Goal: Task Accomplishment & Management: Manage account settings

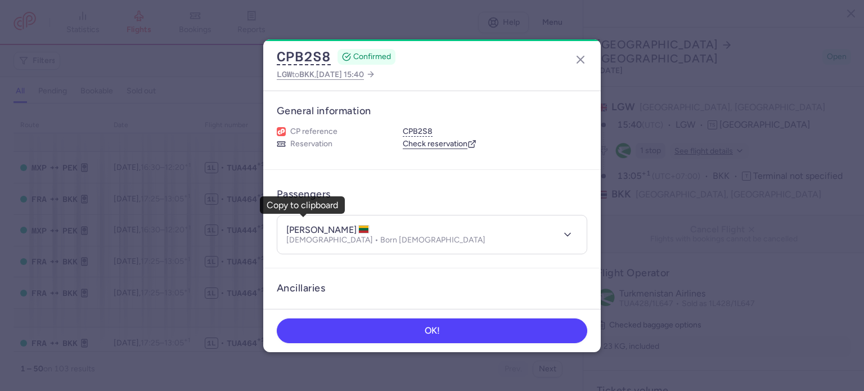
select select "days"
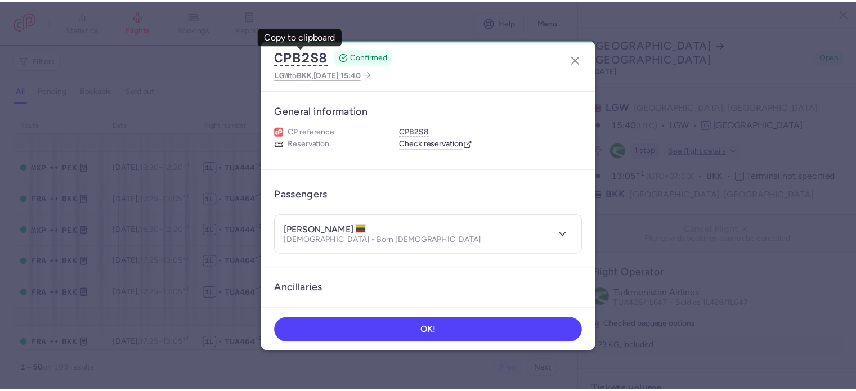
scroll to position [414, 0]
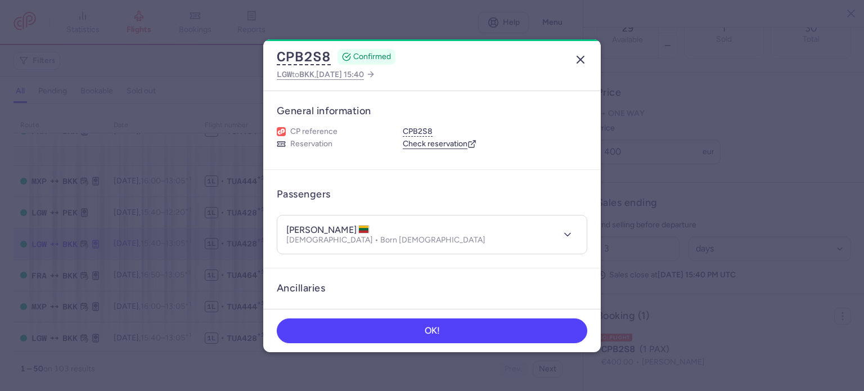
click at [580, 61] on icon "button" at bounding box center [581, 60] width 14 height 14
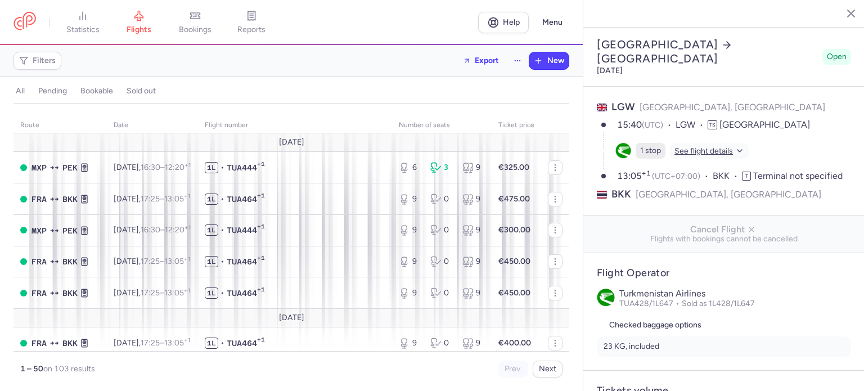
select select "days"
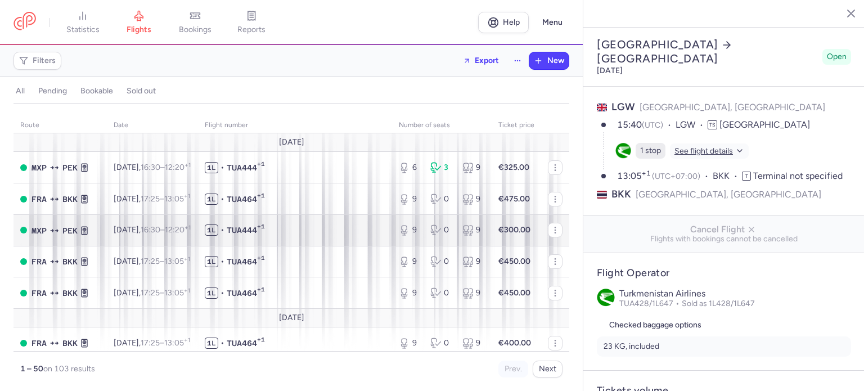
type input "29"
type input "400"
type input "3"
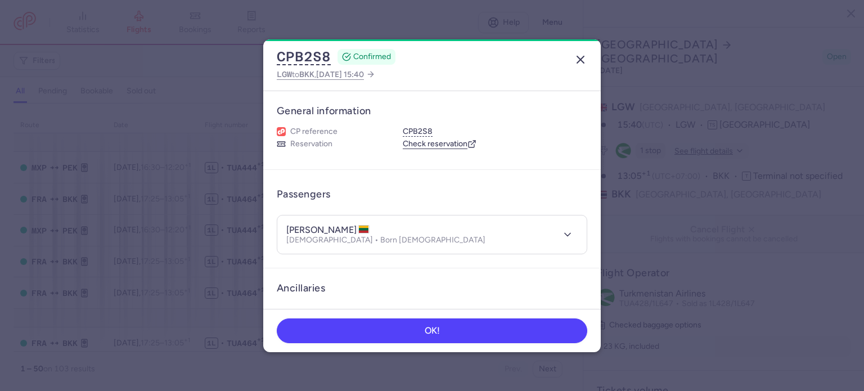
click at [577, 62] on line "button" at bounding box center [580, 59] width 7 height 7
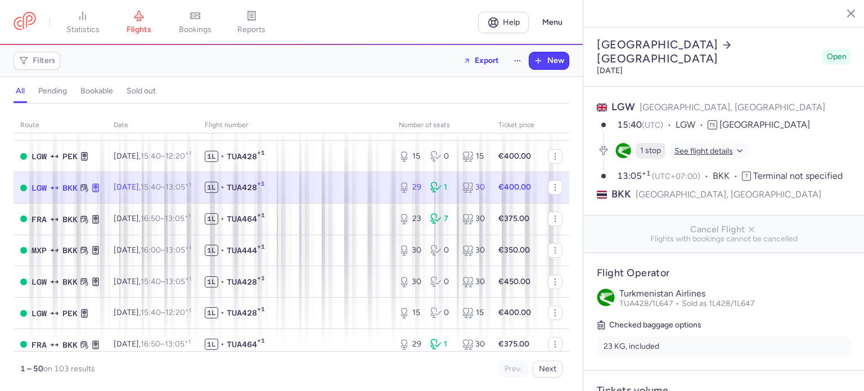
scroll to position [450, 0]
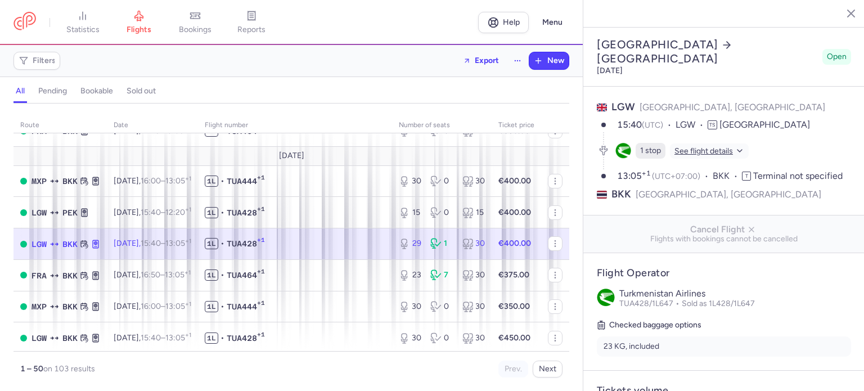
click at [316, 249] on span "1L • TUA428 +1" at bounding box center [295, 243] width 181 height 11
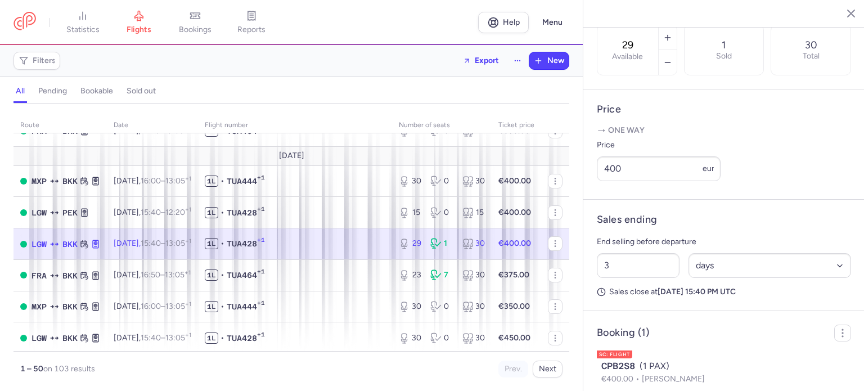
scroll to position [414, 0]
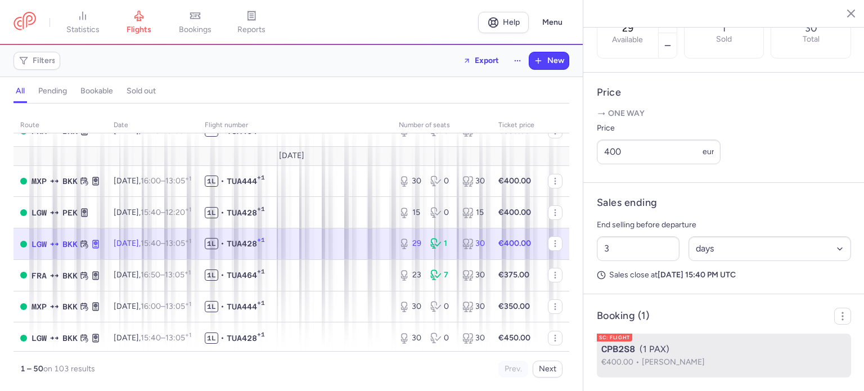
click at [695, 358] on span "[PERSON_NAME]" at bounding box center [673, 362] width 63 height 10
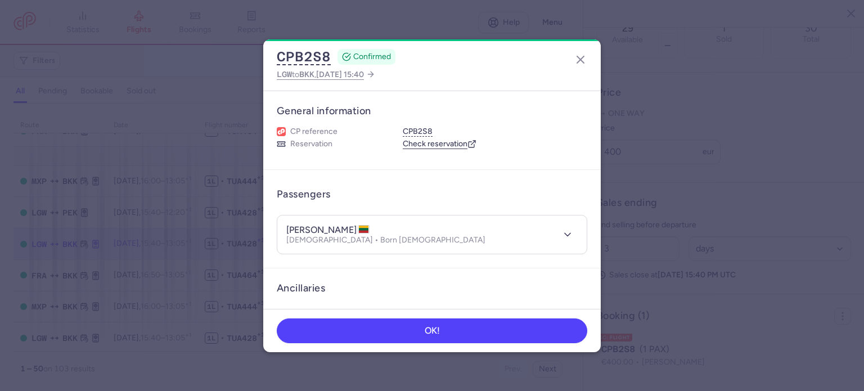
click at [343, 230] on h4 "[PERSON_NAME]" at bounding box center [327, 230] width 83 height 11
copy h4 "ZYMANTAS"
click at [302, 58] on button "CPB2S8" at bounding box center [304, 56] width 54 height 17
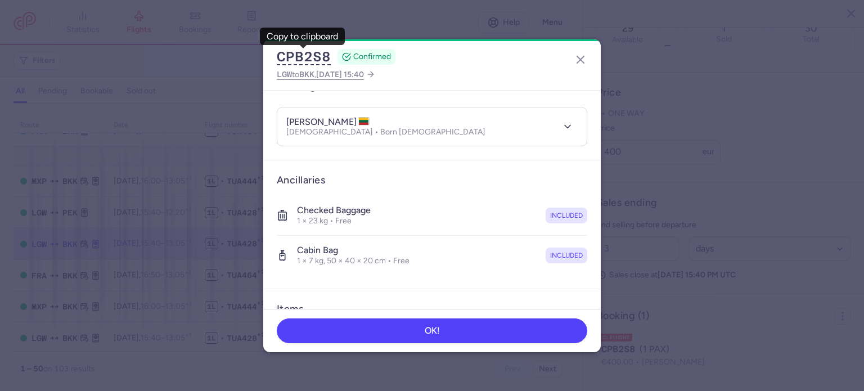
scroll to position [113, 0]
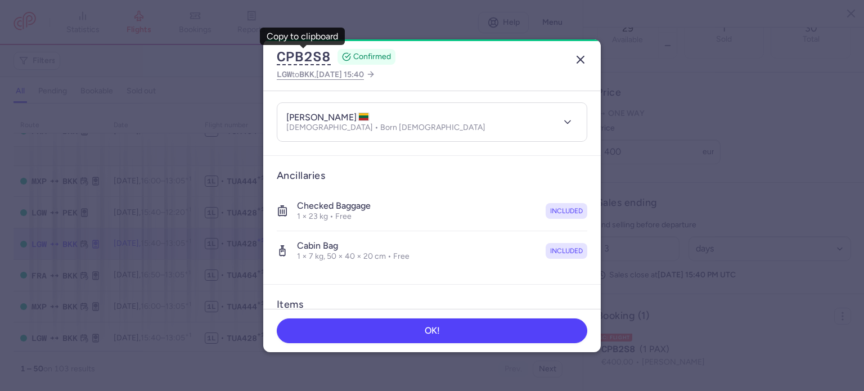
click at [579, 62] on icon "button" at bounding box center [581, 60] width 14 height 14
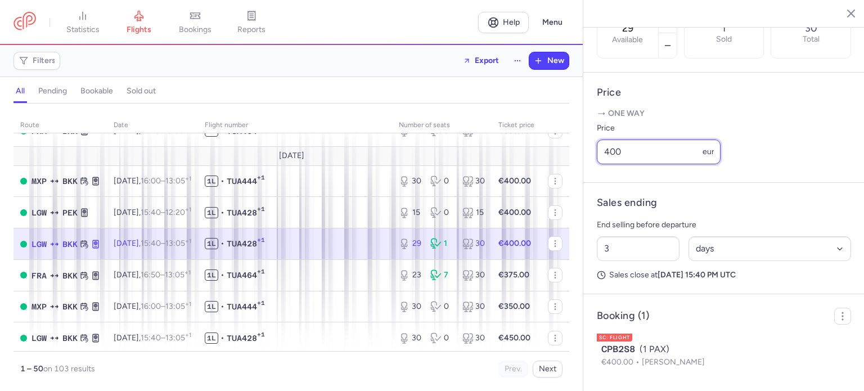
drag, startPoint x: 647, startPoint y: 155, endPoint x: 610, endPoint y: 163, distance: 37.4
click at [610, 163] on input "400" at bounding box center [659, 152] width 124 height 25
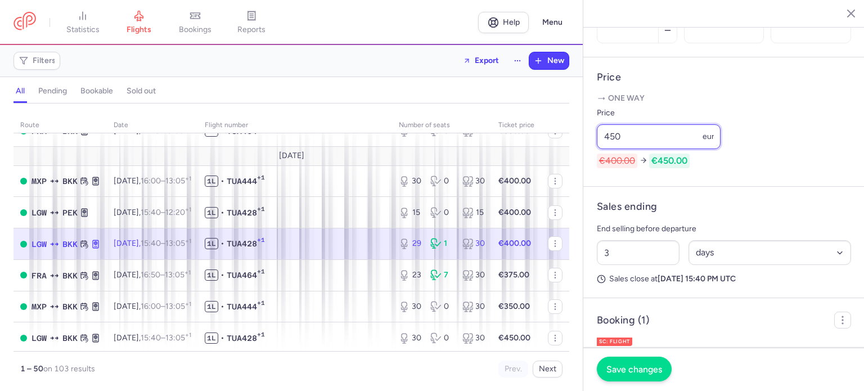
type input "450"
click at [646, 370] on span "Save changes" at bounding box center [635, 369] width 56 height 10
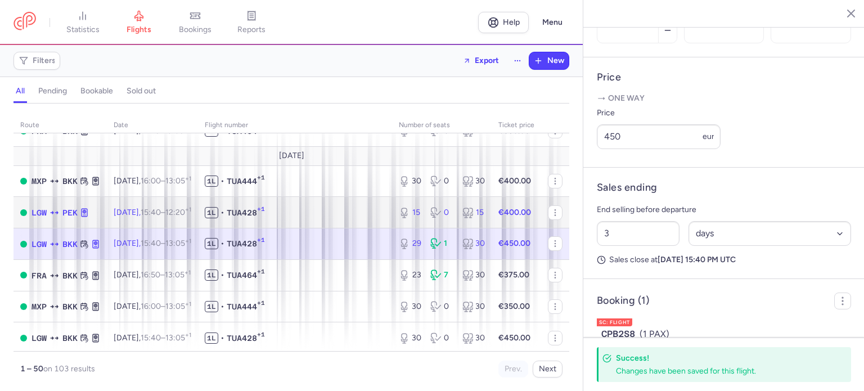
click at [502, 217] on strong "€400.00" at bounding box center [515, 213] width 33 height 10
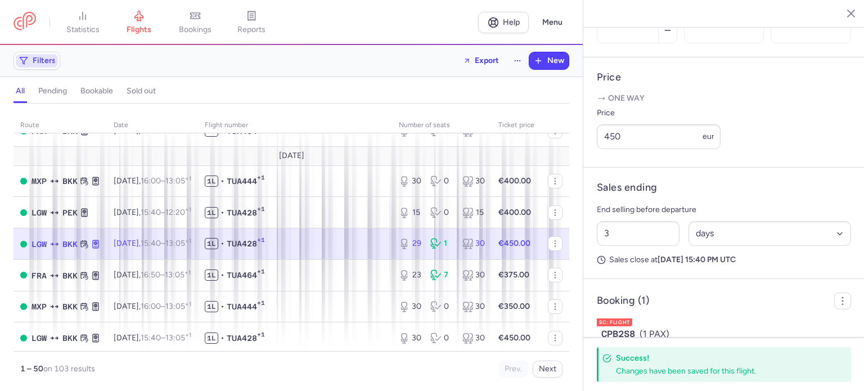
click at [43, 60] on span "Filters" at bounding box center [44, 60] width 23 height 9
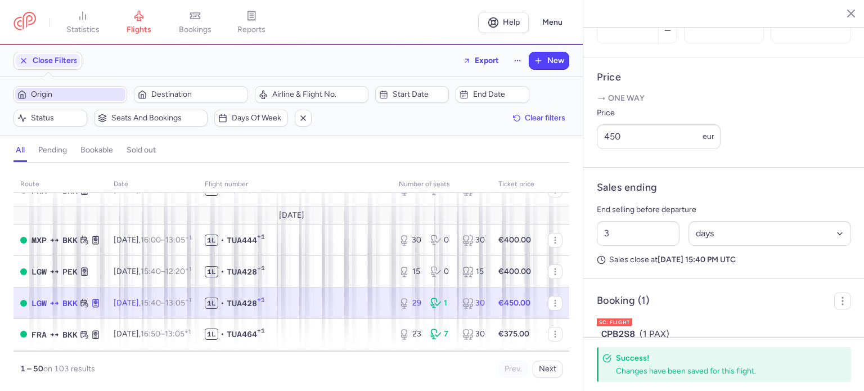
click at [62, 94] on span "Origin" at bounding box center [77, 94] width 92 height 9
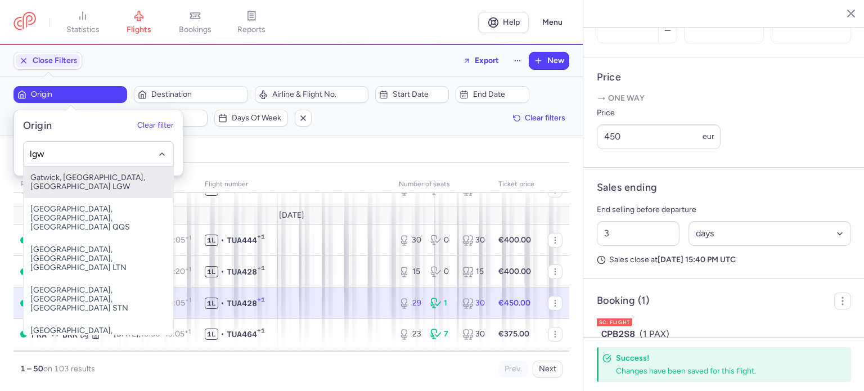
click at [62, 178] on span "Gatwick, London, United Kingdom LGW" at bounding box center [99, 183] width 150 height 32
type input "lgw"
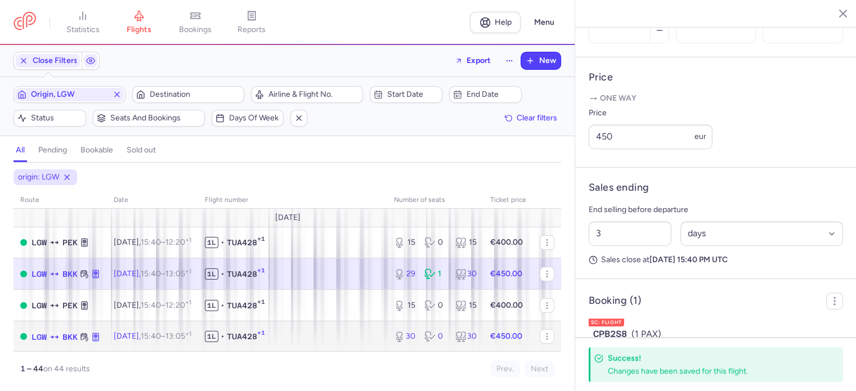
click at [358, 344] on td "1L • TUA428 +1" at bounding box center [292, 337] width 189 height 32
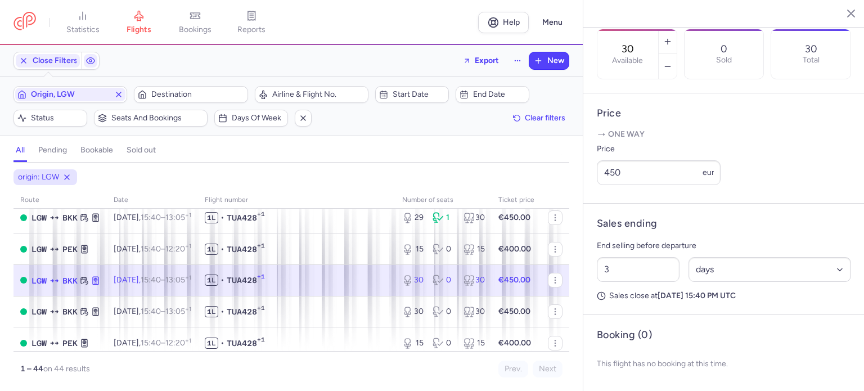
scroll to position [113, 0]
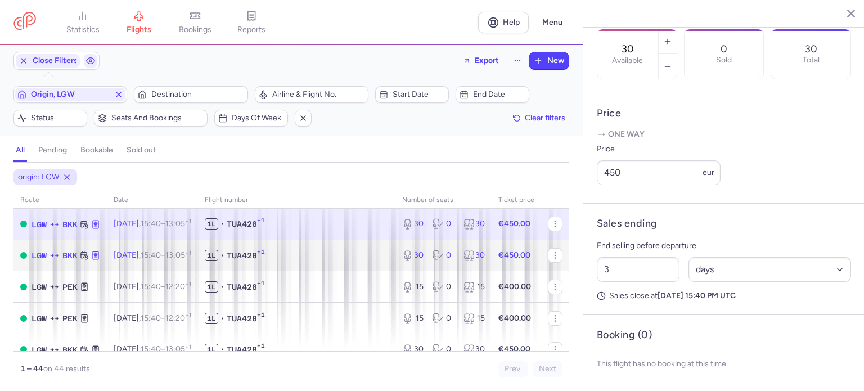
click at [342, 269] on td "1L • TUA428 +1" at bounding box center [296, 256] width 197 height 32
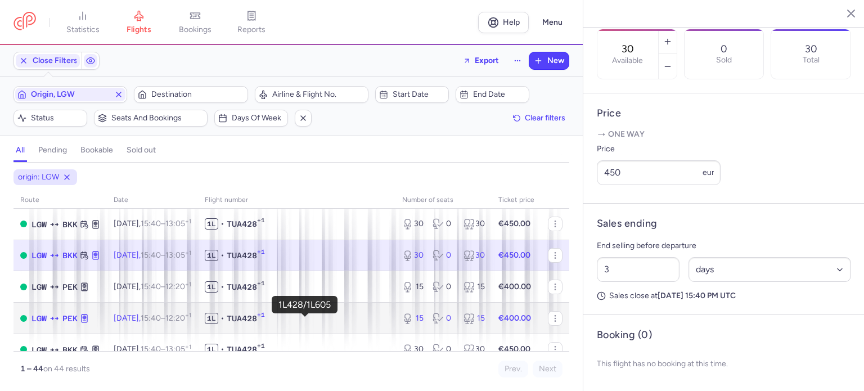
click at [340, 324] on span "1L • TUA428 +1" at bounding box center [297, 318] width 184 height 11
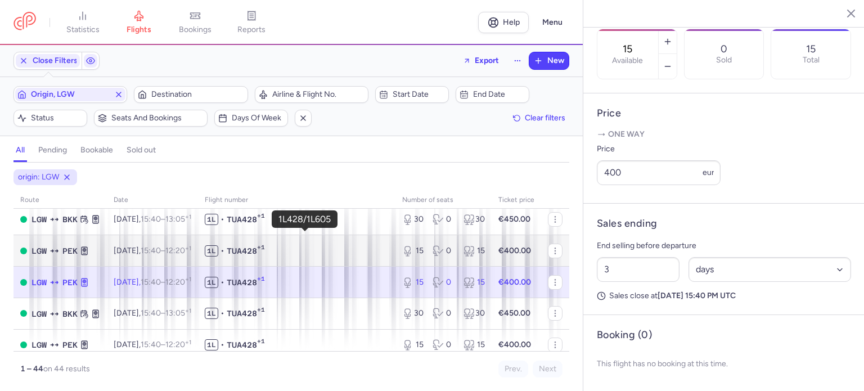
scroll to position [169, 0]
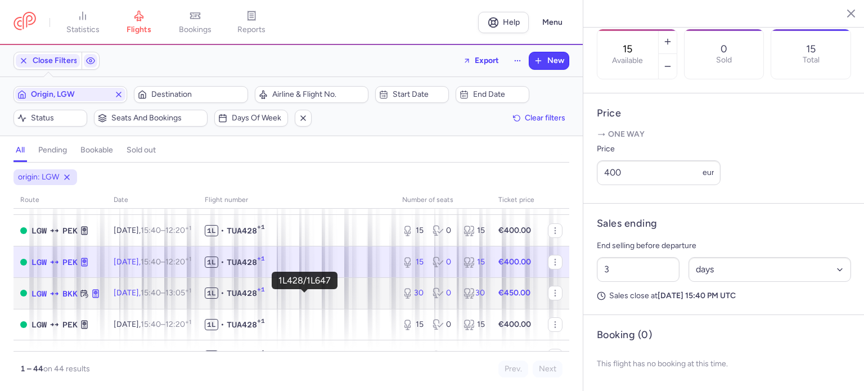
click at [357, 299] on span "1L • TUA428 +1" at bounding box center [297, 293] width 184 height 11
type input "30"
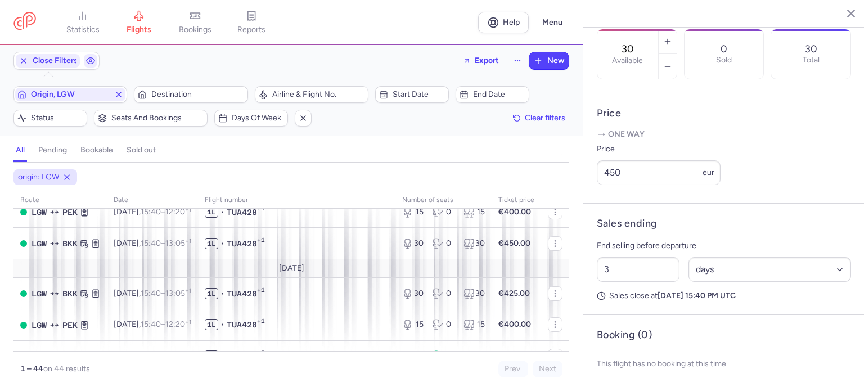
scroll to position [338, 0]
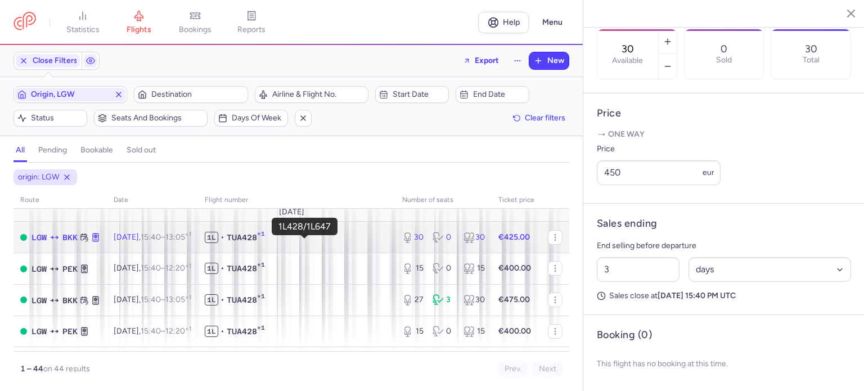
click at [317, 243] on span "1L • TUA428 +1" at bounding box center [297, 237] width 184 height 11
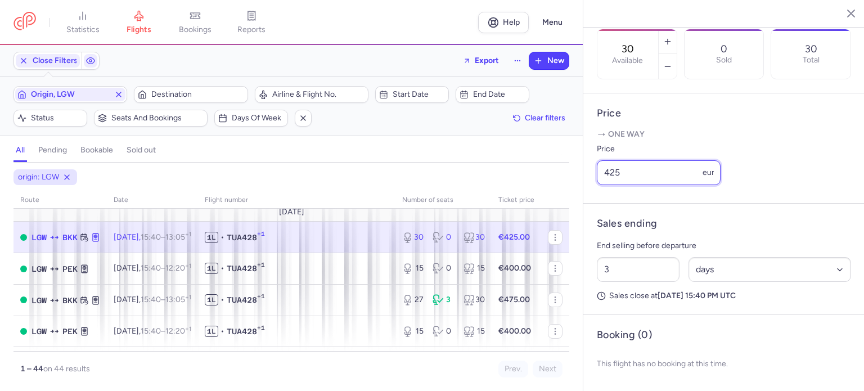
drag, startPoint x: 643, startPoint y: 177, endPoint x: 465, endPoint y: 125, distance: 185.7
click at [466, 126] on div "statistics flights bookings reports Help Menu Close Filters Export New Filters …" at bounding box center [432, 195] width 864 height 391
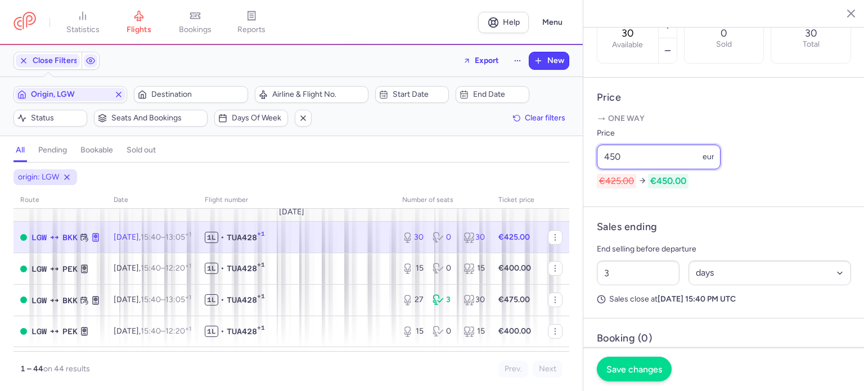
type input "450"
click at [648, 369] on span "Save changes" at bounding box center [635, 369] width 56 height 10
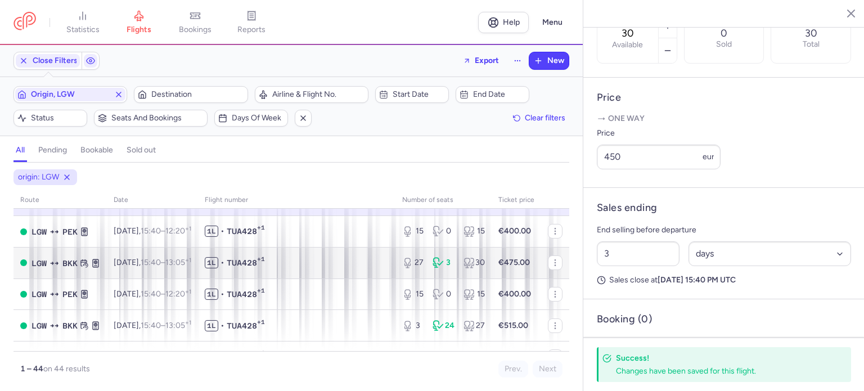
scroll to position [394, 0]
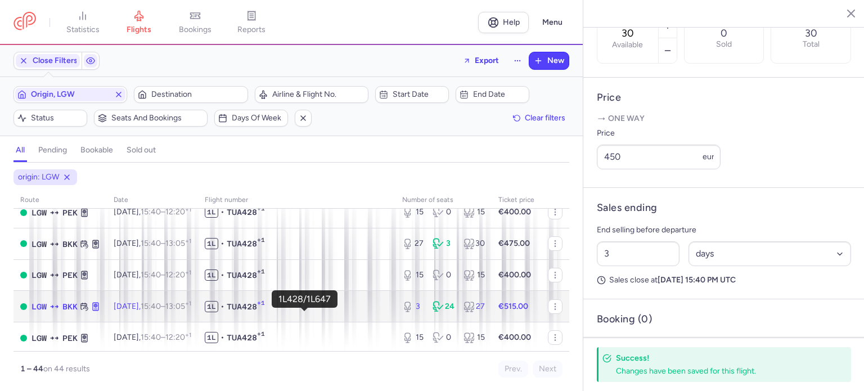
click at [378, 312] on span "1L • TUA428 +1" at bounding box center [297, 306] width 184 height 11
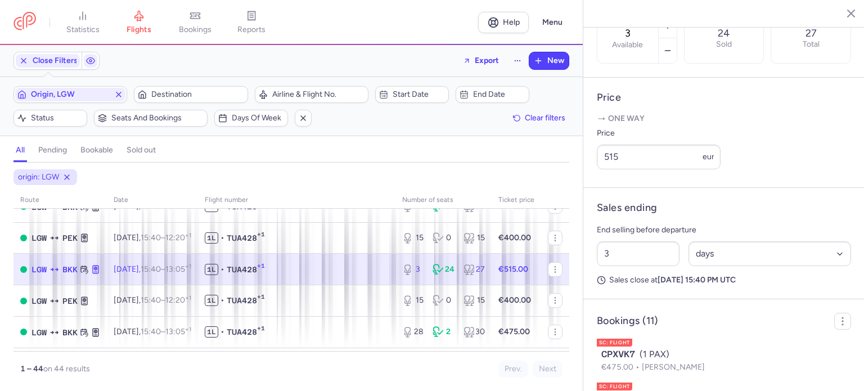
scroll to position [450, 0]
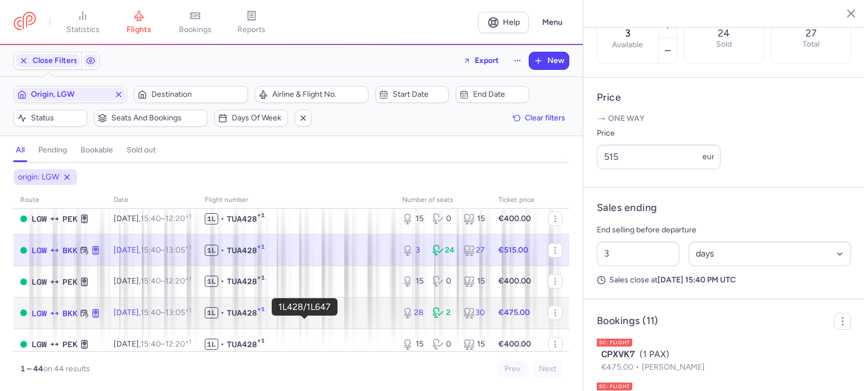
click at [369, 318] on span "1L • TUA428 +1" at bounding box center [297, 312] width 184 height 11
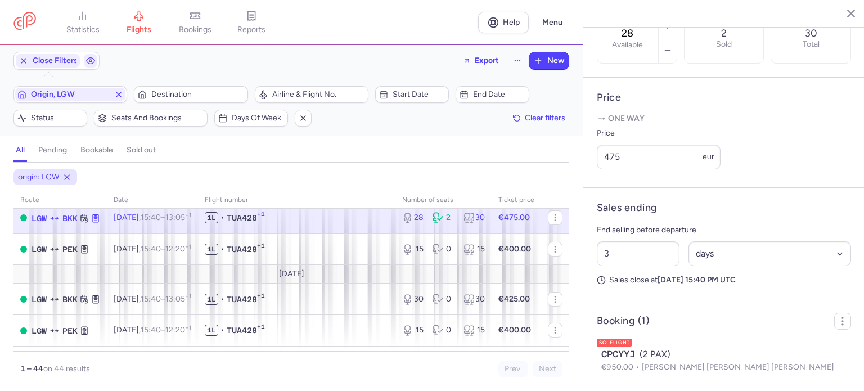
scroll to position [563, 0]
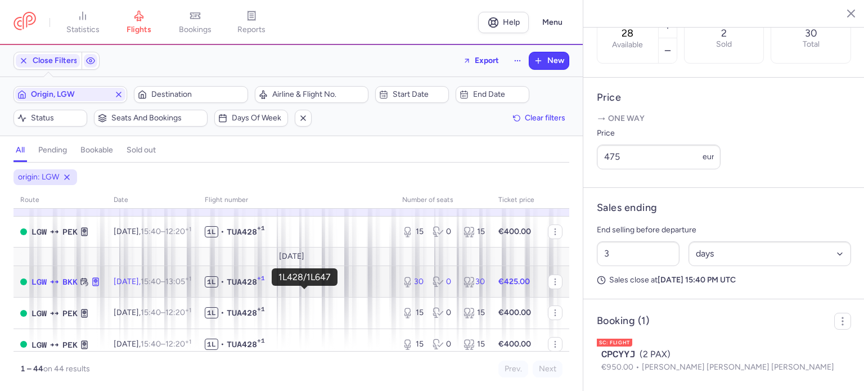
click at [364, 288] on span "1L • TUA428 +1" at bounding box center [297, 281] width 184 height 11
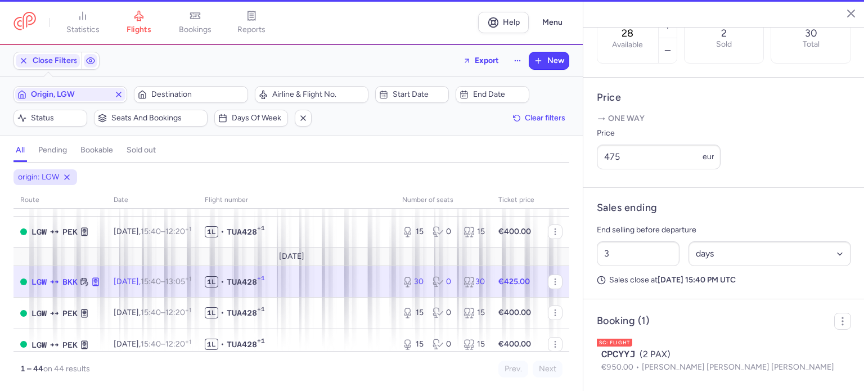
type input "30"
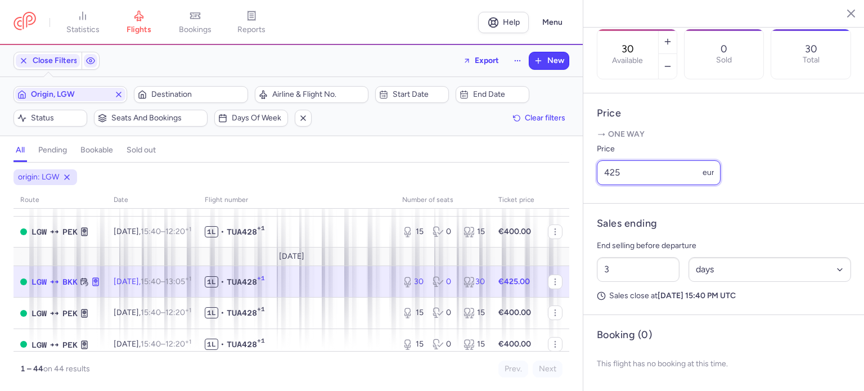
drag, startPoint x: 603, startPoint y: 170, endPoint x: 483, endPoint y: 150, distance: 121.5
click at [513, 157] on div "statistics flights bookings reports Help Menu Close Filters Export New Filters …" at bounding box center [432, 195] width 864 height 391
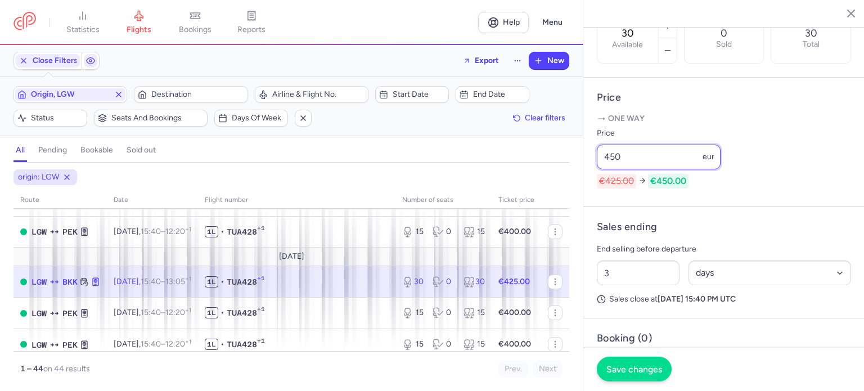
type input "450"
click at [630, 366] on span "Save changes" at bounding box center [635, 369] width 56 height 10
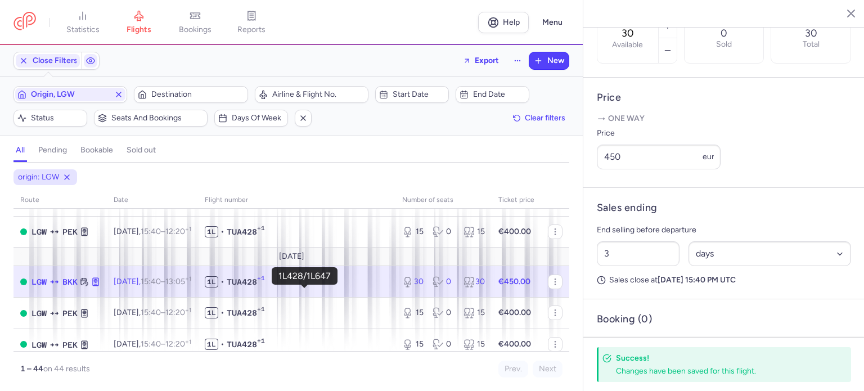
scroll to position [619, 0]
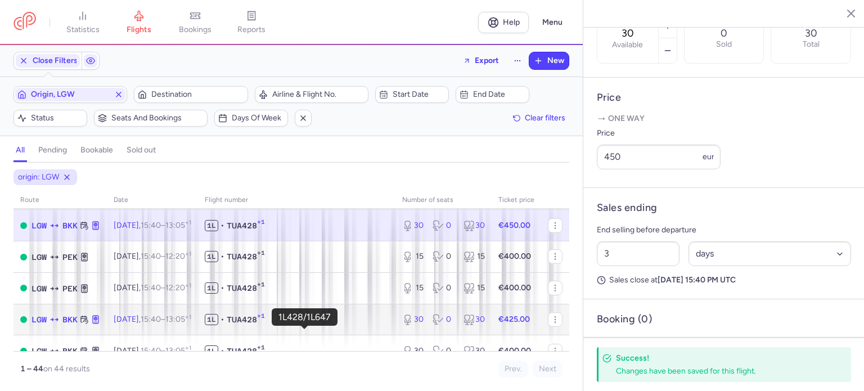
click at [309, 325] on span "1L • TUA428 +1" at bounding box center [297, 319] width 184 height 11
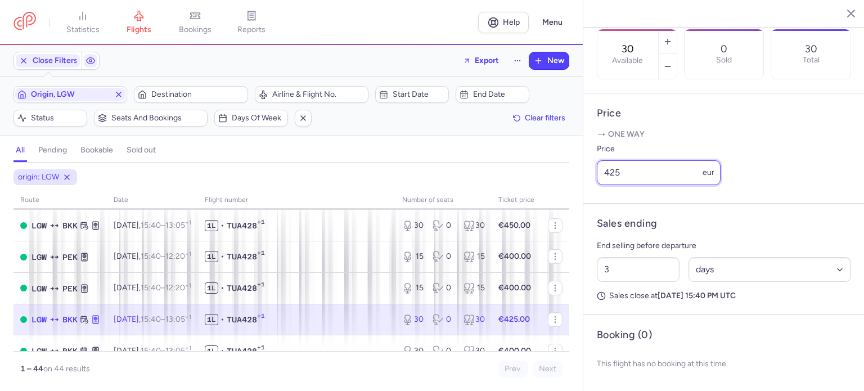
drag, startPoint x: 630, startPoint y: 178, endPoint x: 517, endPoint y: 166, distance: 113.2
click at [530, 169] on div "statistics flights bookings reports Help Menu Close Filters Export New Filters …" at bounding box center [432, 195] width 864 height 391
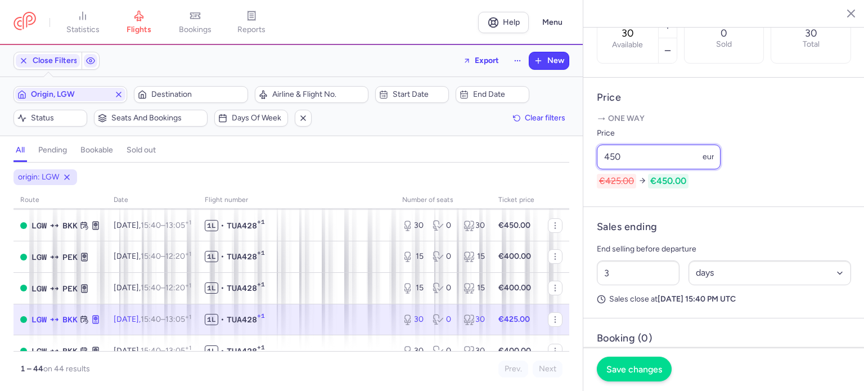
type input "450"
click at [627, 375] on button "Save changes" at bounding box center [634, 369] width 75 height 25
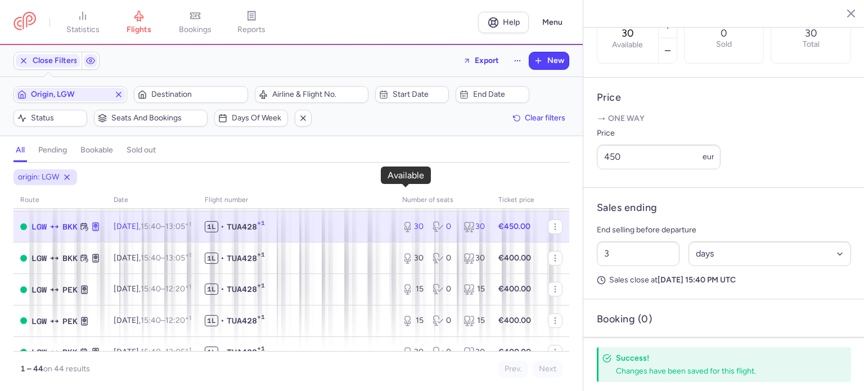
scroll to position [731, 0]
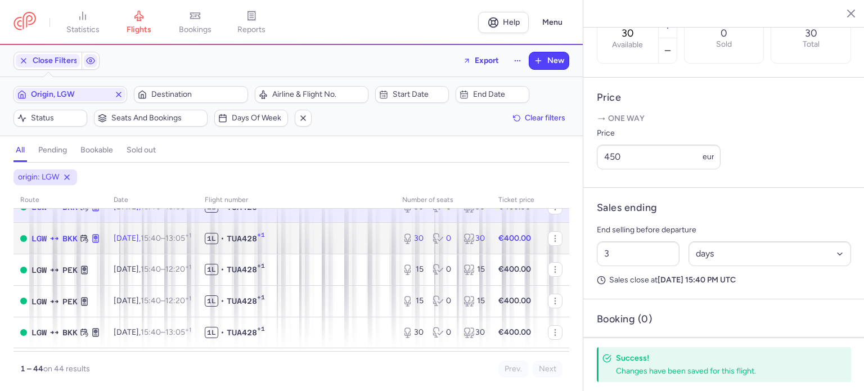
click at [381, 254] on td "1L • TUA428 +1" at bounding box center [296, 239] width 197 height 32
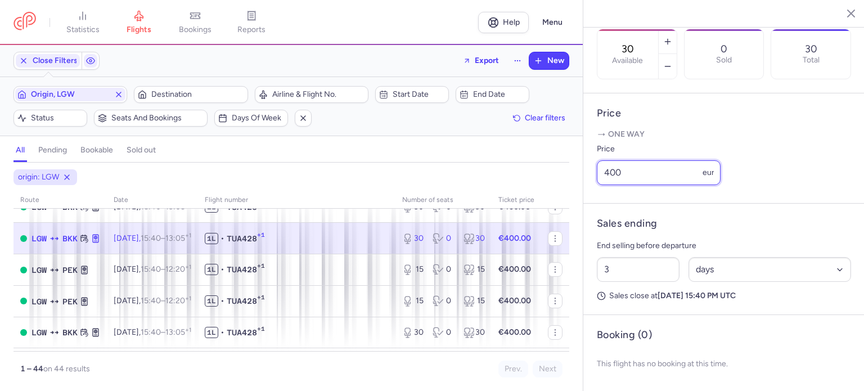
drag, startPoint x: 659, startPoint y: 173, endPoint x: 520, endPoint y: 160, distance: 140.1
click at [523, 160] on div "statistics flights bookings reports Help Menu Close Filters Export New Filters …" at bounding box center [432, 195] width 864 height 391
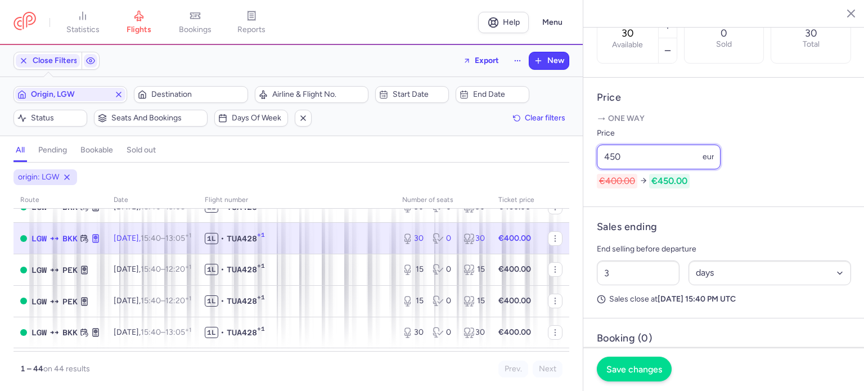
type input "450"
click at [626, 369] on span "Save changes" at bounding box center [635, 369] width 56 height 10
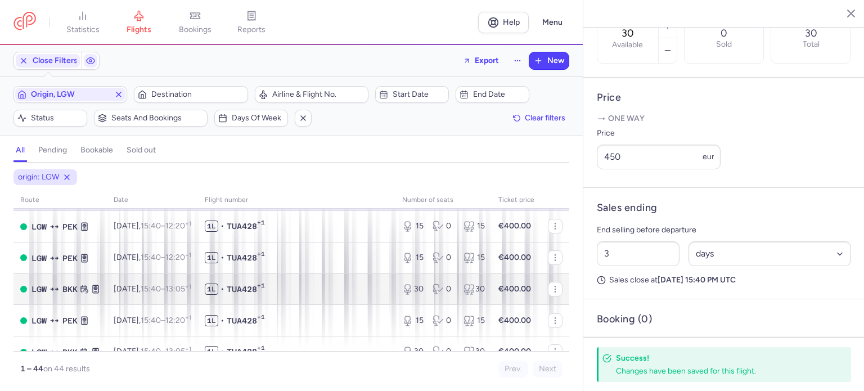
scroll to position [788, 0]
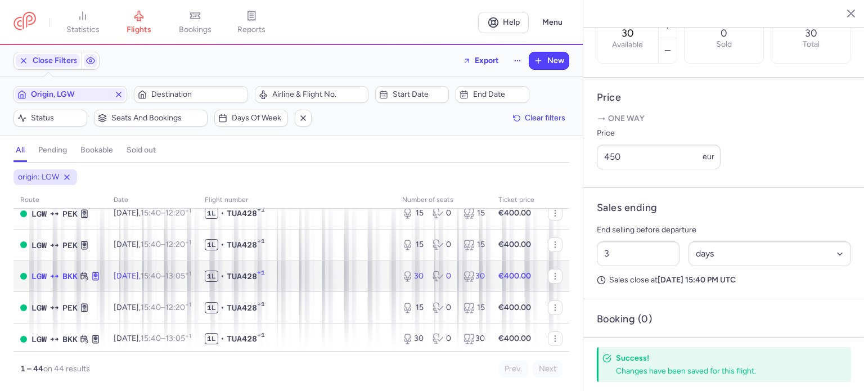
click at [347, 282] on span "1L • TUA428 +1" at bounding box center [297, 276] width 184 height 11
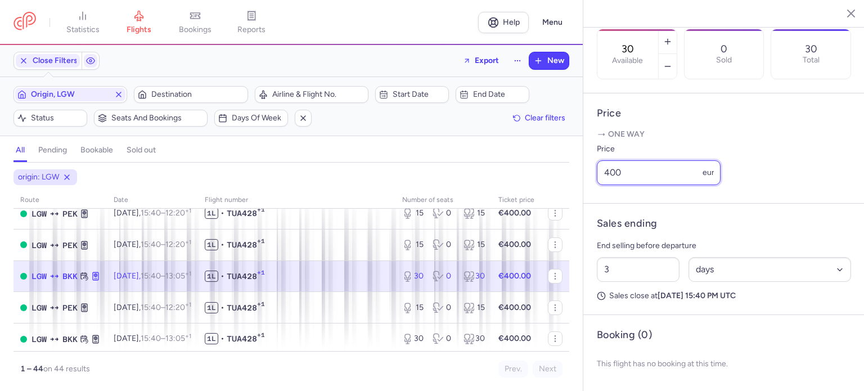
drag, startPoint x: 646, startPoint y: 173, endPoint x: 484, endPoint y: 165, distance: 162.2
click at [488, 165] on div "statistics flights bookings reports Help Menu Close Filters Export New Filters …" at bounding box center [432, 195] width 864 height 391
paste input "5"
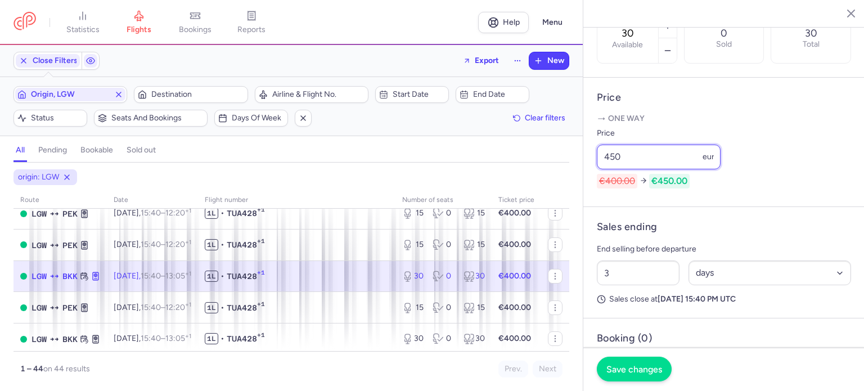
type input "450"
click at [624, 367] on span "Save changes" at bounding box center [635, 369] width 56 height 10
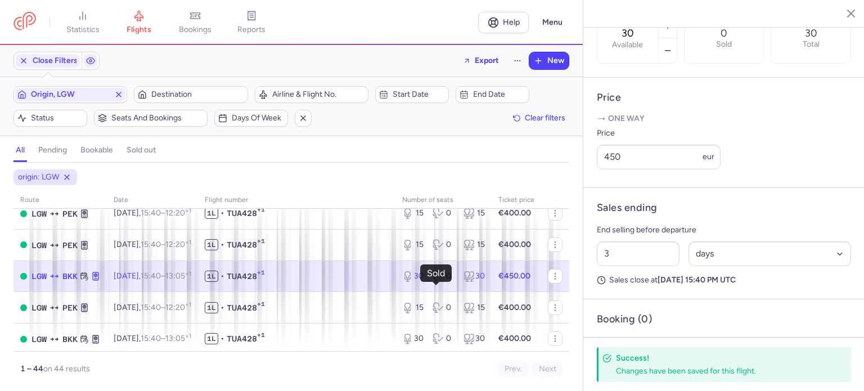
scroll to position [844, 0]
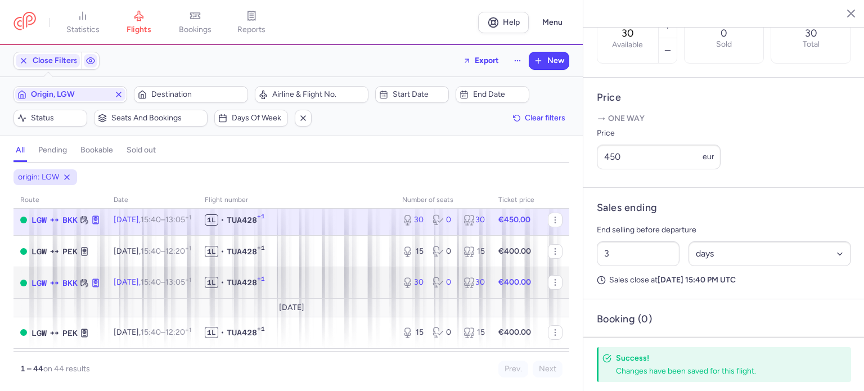
click at [383, 299] on td "1L • TUA428 +1" at bounding box center [296, 283] width 197 height 32
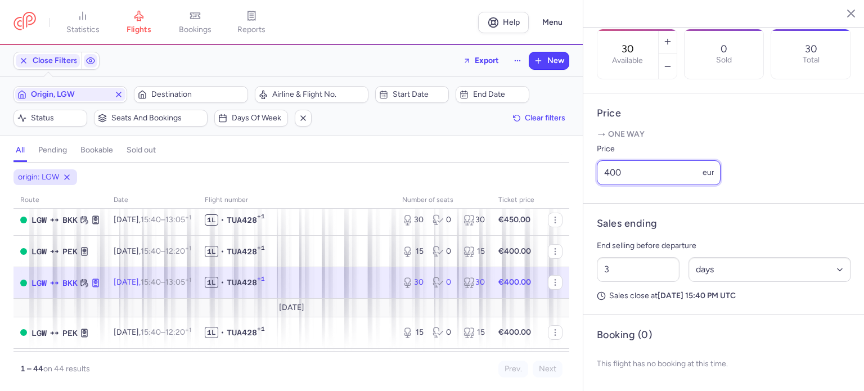
drag, startPoint x: 648, startPoint y: 166, endPoint x: 483, endPoint y: 147, distance: 166.5
click at [495, 149] on div "statistics flights bookings reports Help Menu Close Filters Export New Filters …" at bounding box center [432, 195] width 864 height 391
paste input "5"
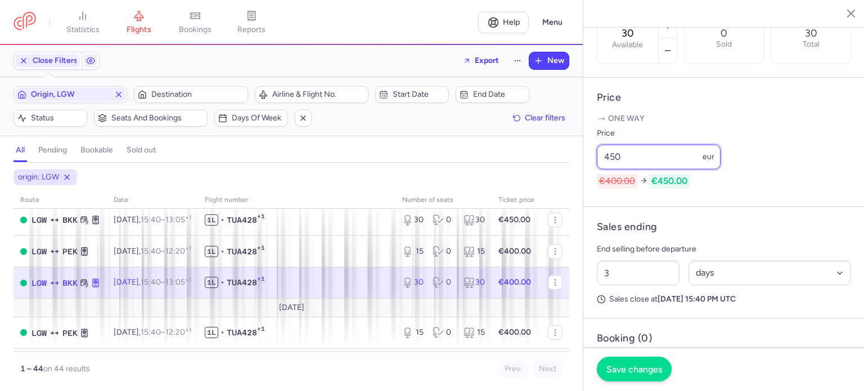
type input "450"
click at [629, 369] on span "Save changes" at bounding box center [635, 369] width 56 height 10
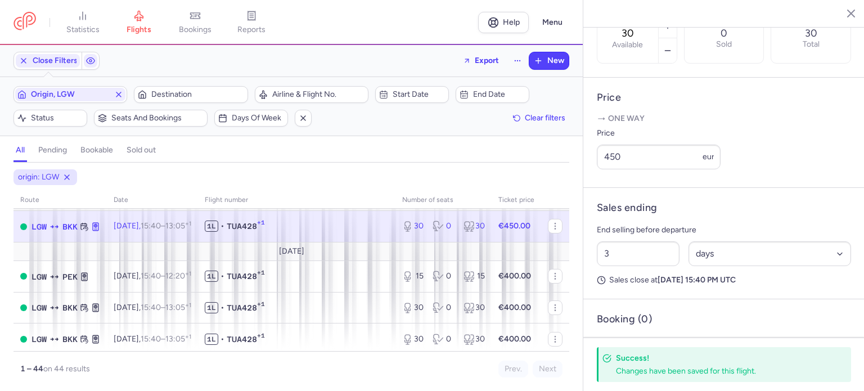
scroll to position [957, 0]
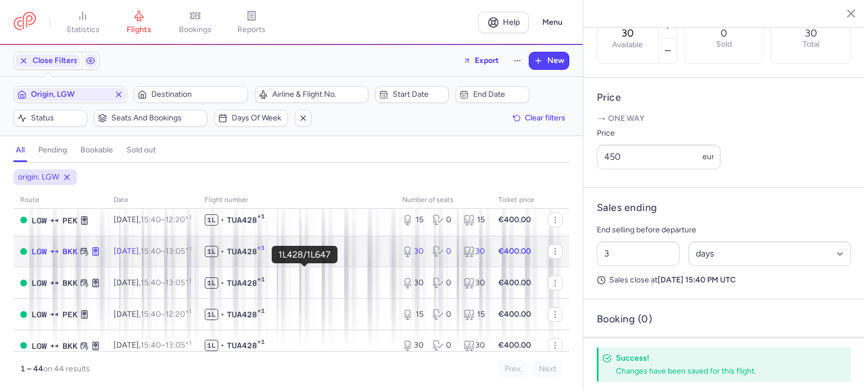
click at [349, 257] on span "1L • TUA428 +1" at bounding box center [297, 251] width 184 height 11
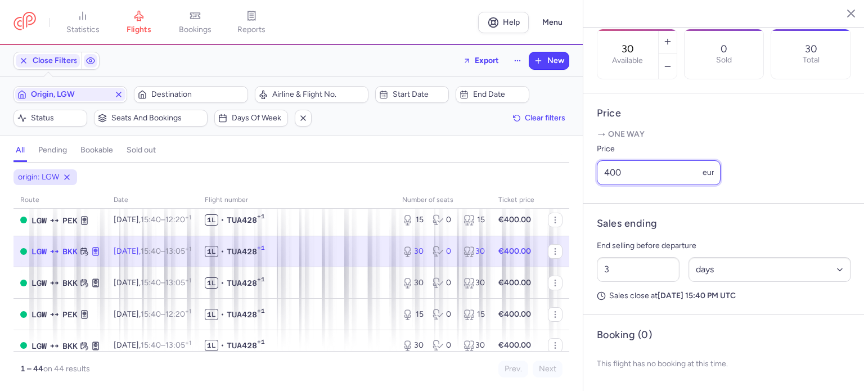
drag, startPoint x: 648, startPoint y: 167, endPoint x: 512, endPoint y: 153, distance: 136.9
click at [530, 156] on div "statistics flights bookings reports Help Menu Close Filters Export New Filters …" at bounding box center [432, 195] width 864 height 391
paste input "5"
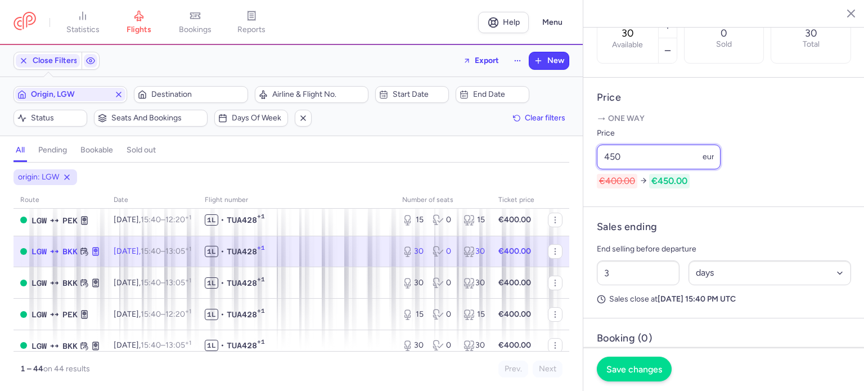
type input "450"
click at [636, 369] on span "Save changes" at bounding box center [635, 369] width 56 height 10
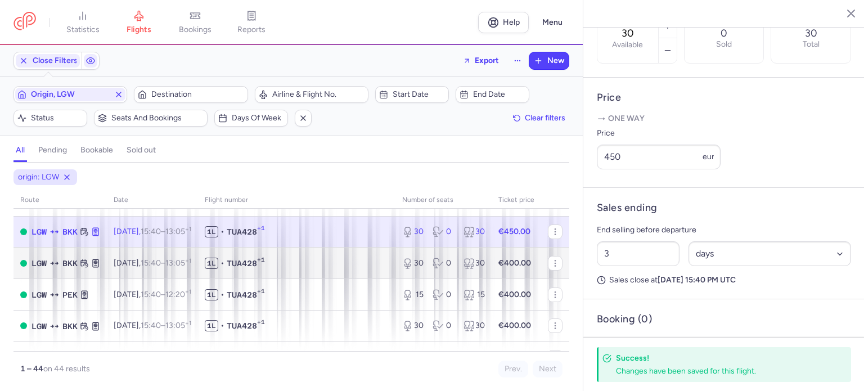
scroll to position [957, 0]
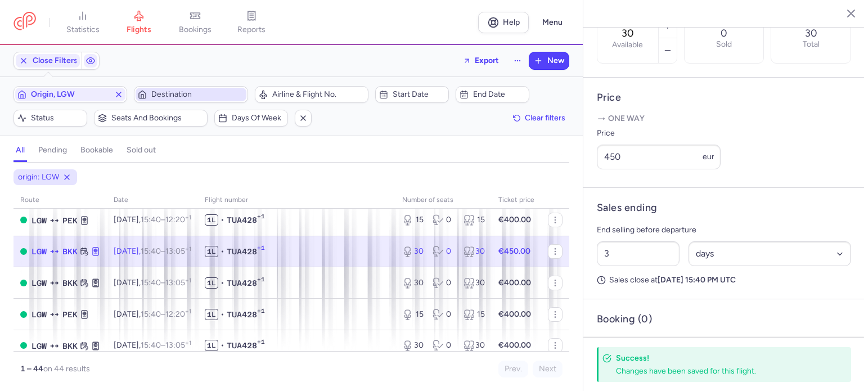
click at [172, 101] on button "Destination" at bounding box center [191, 94] width 114 height 17
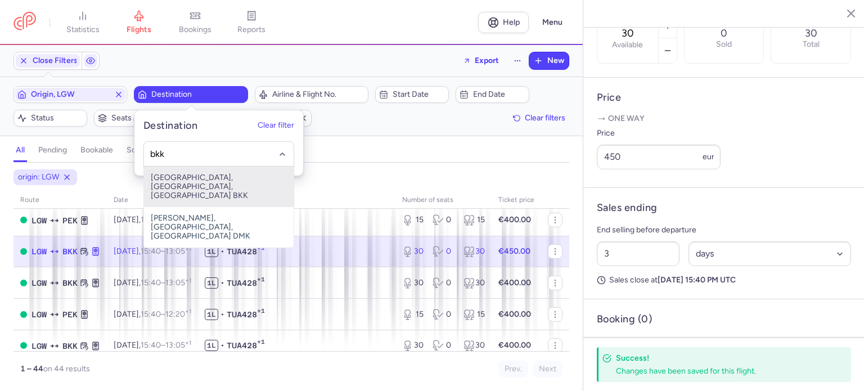
click at [194, 178] on span "Suvarnabhumi Airport, Bangkok, Thailand BKK" at bounding box center [219, 187] width 150 height 41
type input "bkk"
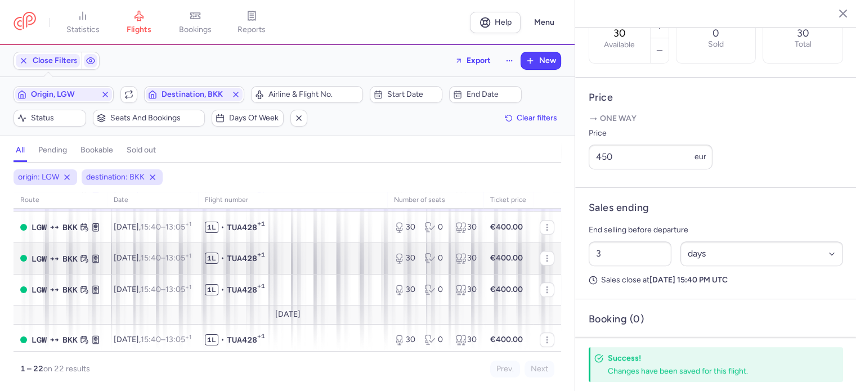
scroll to position [486, 0]
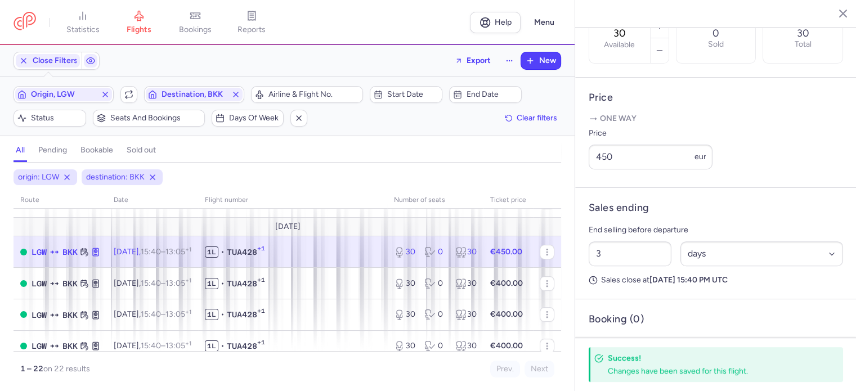
click at [492, 257] on strong "€450.00" at bounding box center [506, 252] width 32 height 10
drag, startPoint x: 620, startPoint y: 173, endPoint x: 583, endPoint y: 173, distance: 36.0
click at [583, 173] on article "Price One way Price 450 eur" at bounding box center [715, 133] width 281 height 110
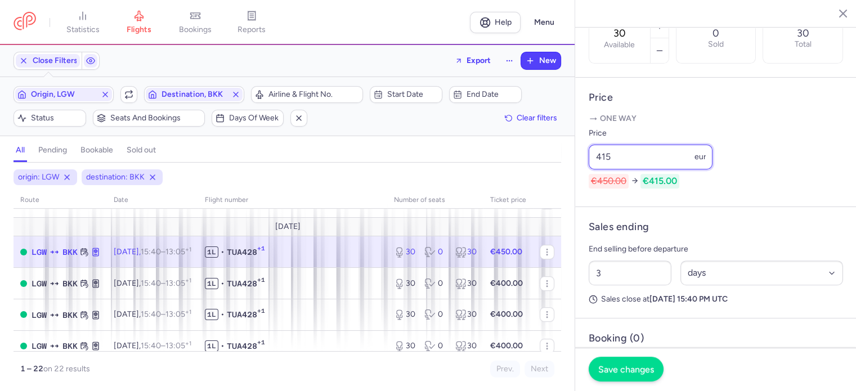
type input "415"
drag, startPoint x: 641, startPoint y: 371, endPoint x: 577, endPoint y: 318, distance: 83.6
click at [641, 371] on span "Save changes" at bounding box center [626, 370] width 56 height 10
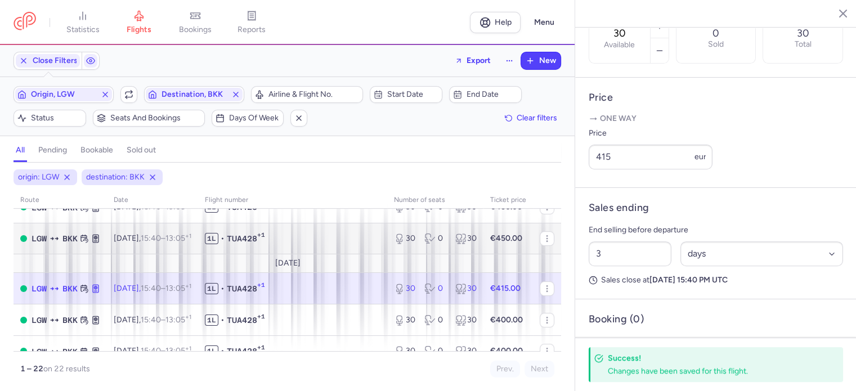
scroll to position [429, 0]
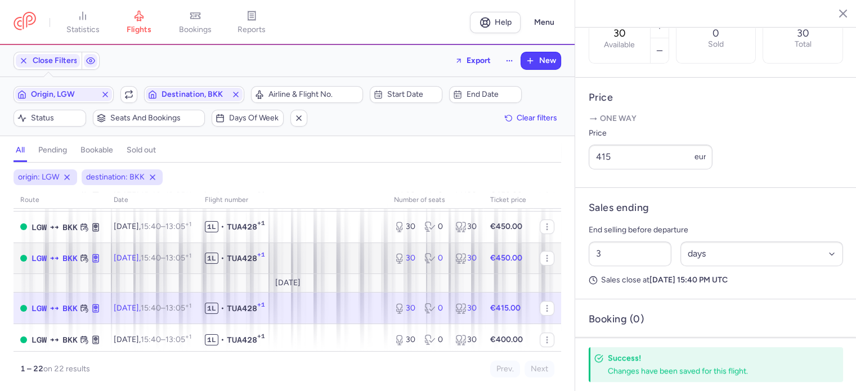
click at [495, 263] on strong "€450.00" at bounding box center [506, 258] width 32 height 10
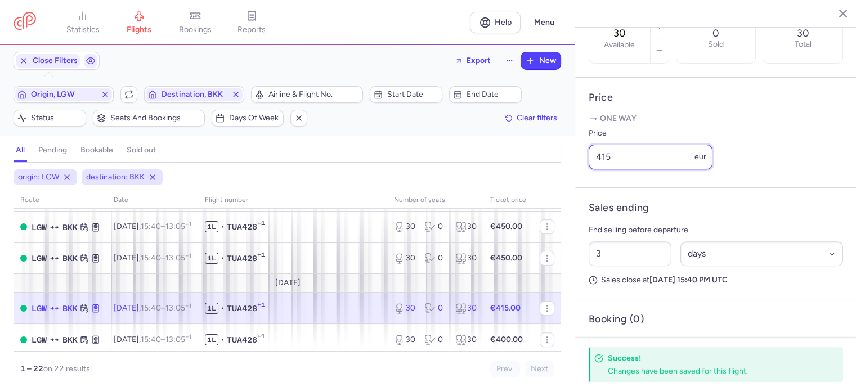
click at [622, 169] on input "415" at bounding box center [651, 157] width 124 height 25
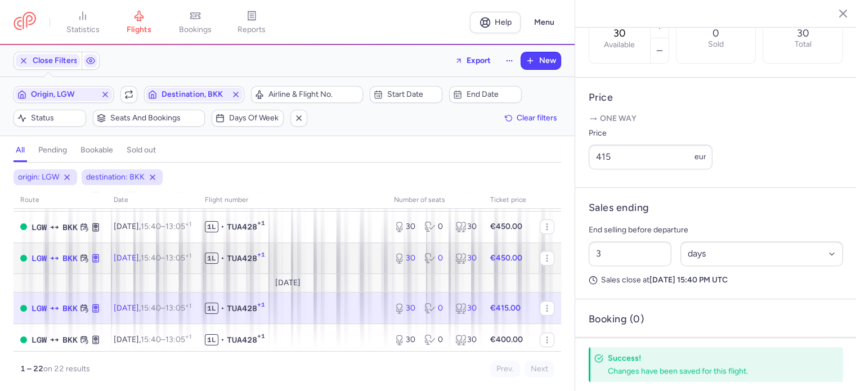
click at [472, 268] on div "30 0 30" at bounding box center [435, 258] width 92 height 20
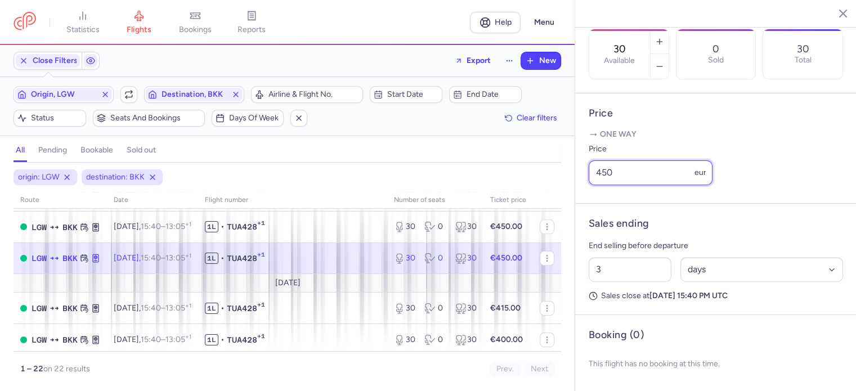
drag, startPoint x: 630, startPoint y: 178, endPoint x: 474, endPoint y: 168, distance: 156.2
click at [478, 169] on div "statistics flights bookings reports Help Menu Close Filters Export New Filters …" at bounding box center [428, 195] width 856 height 391
paste input "15"
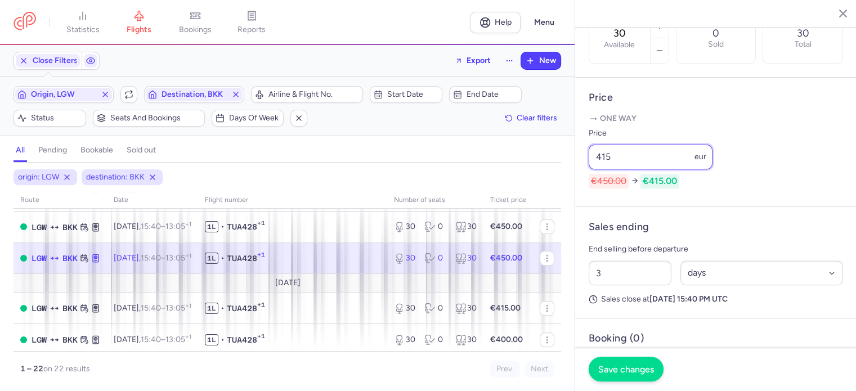
type input "415"
drag, startPoint x: 628, startPoint y: 373, endPoint x: 511, endPoint y: 316, distance: 130.4
click at [628, 372] on span "Save changes" at bounding box center [626, 369] width 56 height 10
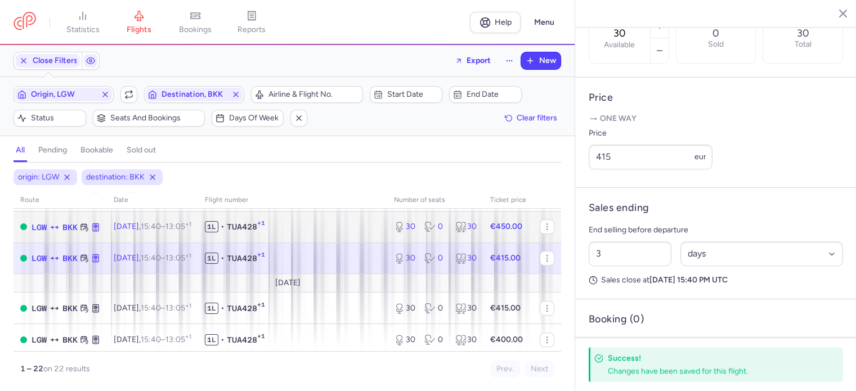
click at [432, 237] on div "30 0 30" at bounding box center [435, 227] width 92 height 20
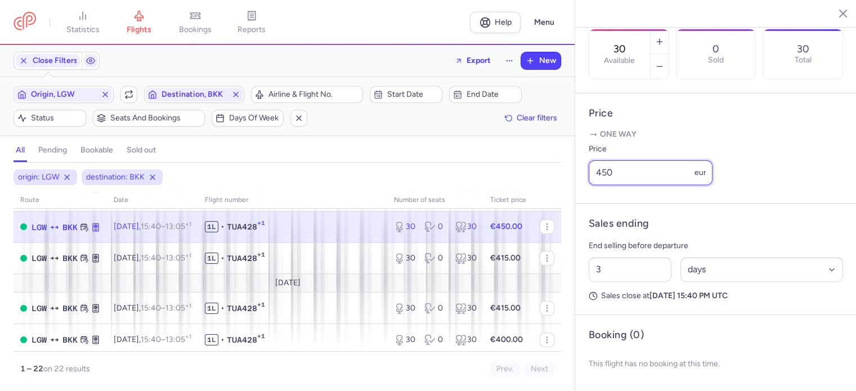
drag, startPoint x: 652, startPoint y: 180, endPoint x: 451, endPoint y: 150, distance: 203.2
click at [451, 150] on div "statistics flights bookings reports Help Menu Close Filters Export New Filters …" at bounding box center [428, 195] width 856 height 391
paste input "15"
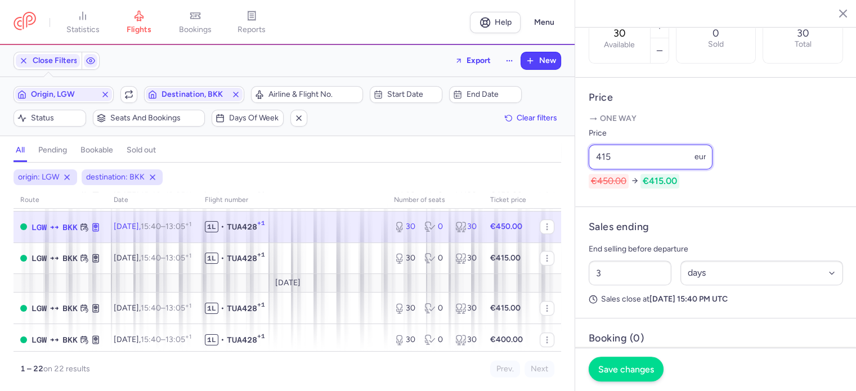
type input "415"
click at [634, 370] on span "Save changes" at bounding box center [626, 369] width 56 height 10
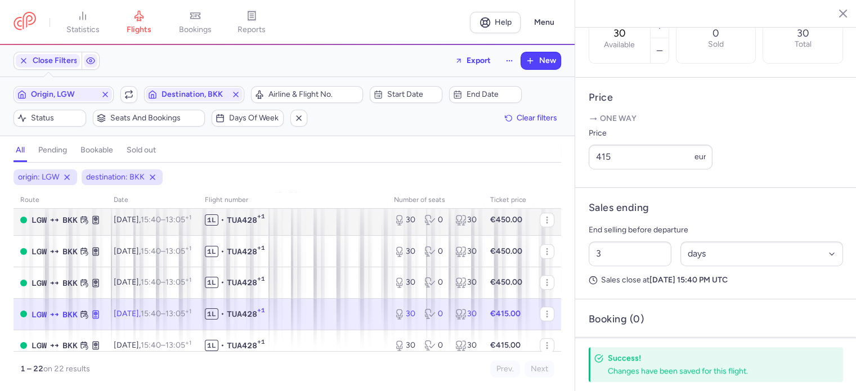
scroll to position [317, 0]
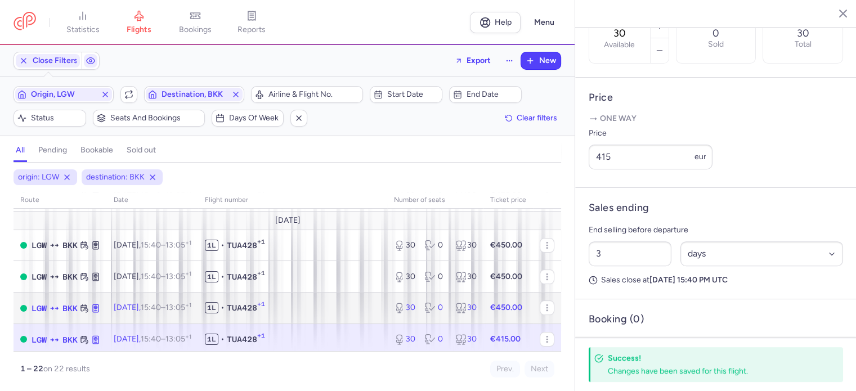
click at [500, 312] on strong "€450.00" at bounding box center [506, 308] width 32 height 10
click at [356, 310] on span "1L • TUA428 +1" at bounding box center [293, 307] width 176 height 11
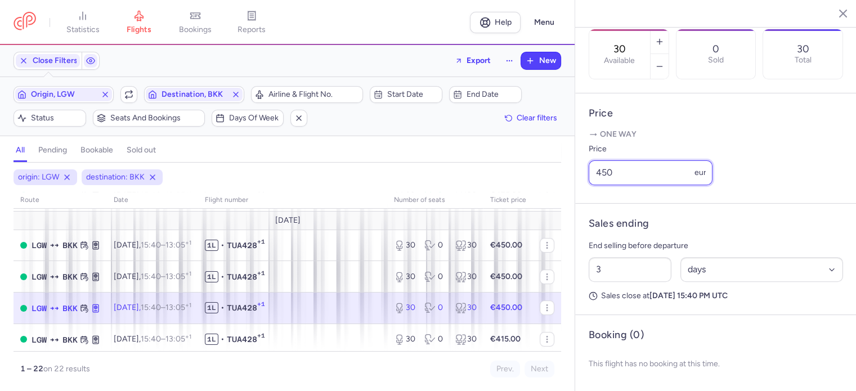
drag, startPoint x: 576, startPoint y: 179, endPoint x: 385, endPoint y: 155, distance: 192.3
click at [389, 155] on div "statistics flights bookings reports Help Menu Close Filters Export New Filters …" at bounding box center [428, 195] width 856 height 391
paste input "15"
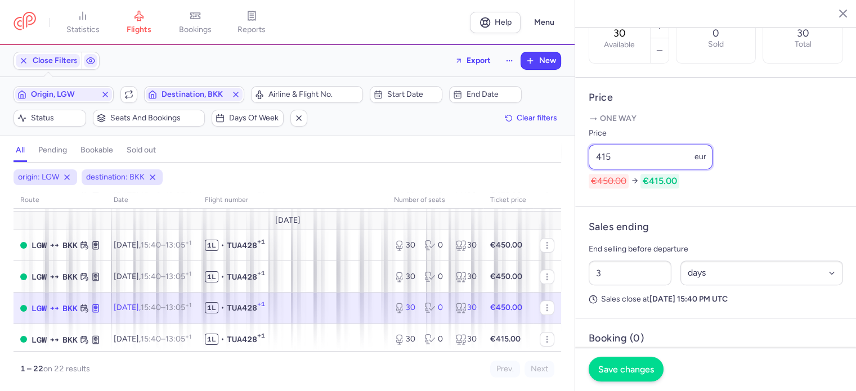
type input "415"
click at [621, 366] on span "Save changes" at bounding box center [626, 369] width 56 height 10
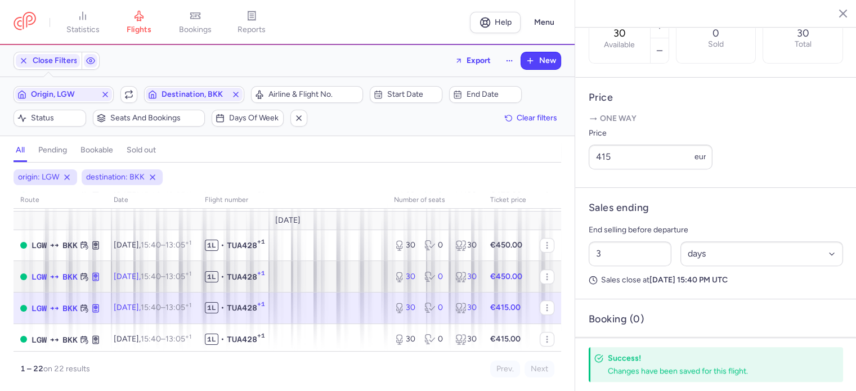
click at [321, 276] on td "1L • TUA428 +1" at bounding box center [292, 277] width 189 height 32
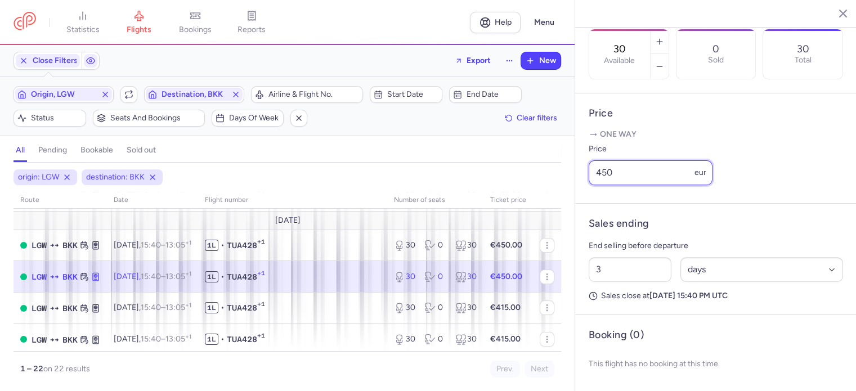
drag, startPoint x: 633, startPoint y: 173, endPoint x: 397, endPoint y: 148, distance: 237.6
click at [411, 148] on div "statistics flights bookings reports Help Menu Close Filters Export New Filters …" at bounding box center [428, 195] width 856 height 391
paste input "15"
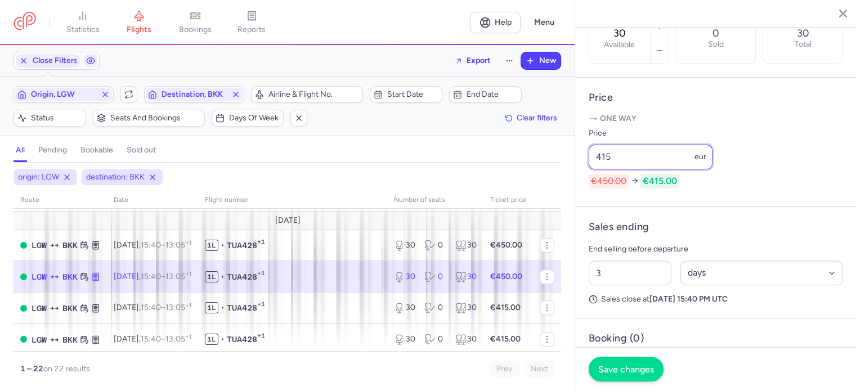
type input "415"
click at [630, 371] on span "Save changes" at bounding box center [626, 369] width 56 height 10
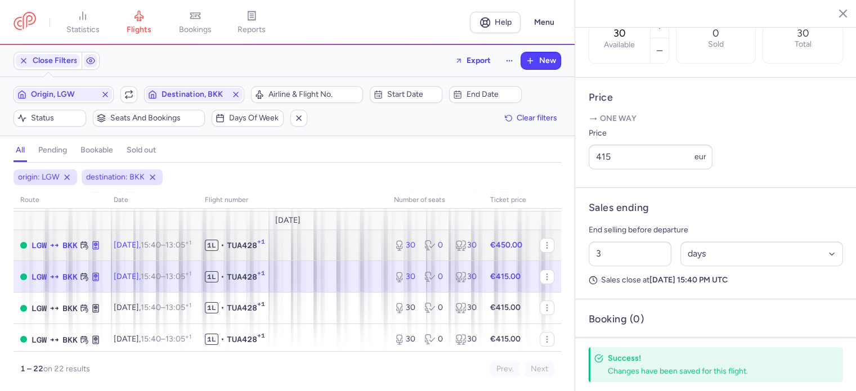
click at [360, 251] on span "1L • TUA428 +1" at bounding box center [293, 245] width 176 height 11
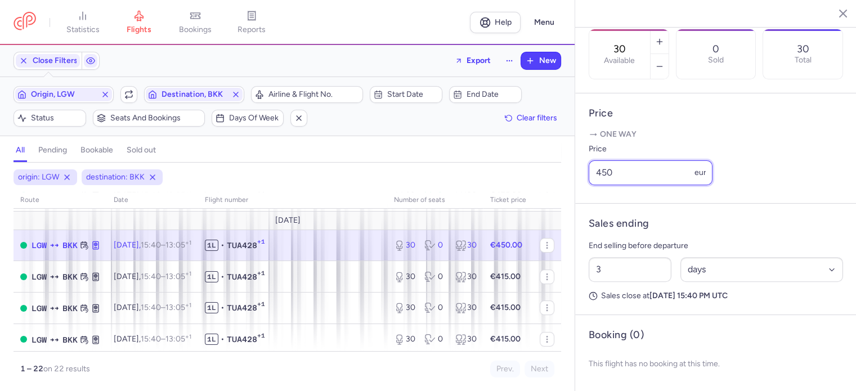
drag, startPoint x: 629, startPoint y: 175, endPoint x: 421, endPoint y: 152, distance: 208.8
click at [432, 152] on div "statistics flights bookings reports Help Menu Close Filters Export New Filters …" at bounding box center [428, 195] width 856 height 391
paste input "15"
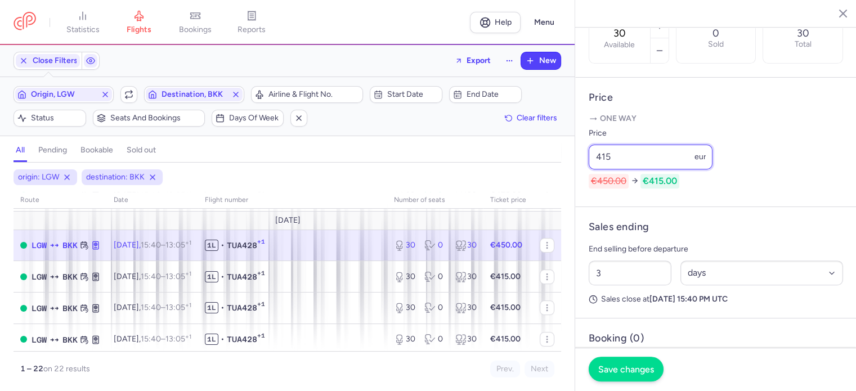
type input "415"
click at [629, 372] on span "Save changes" at bounding box center [626, 369] width 56 height 10
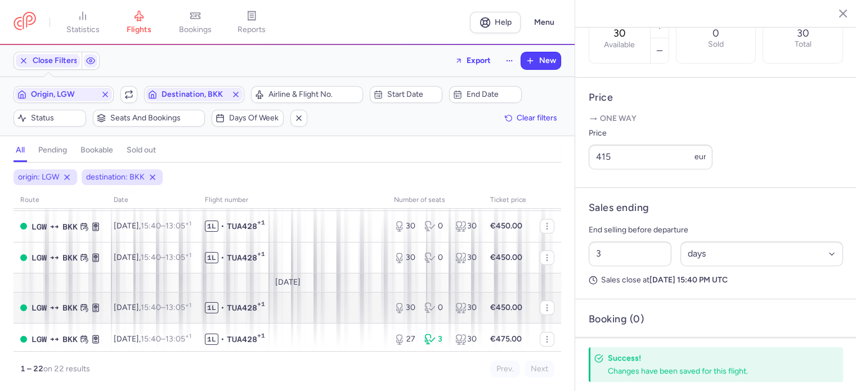
scroll to position [92, 0]
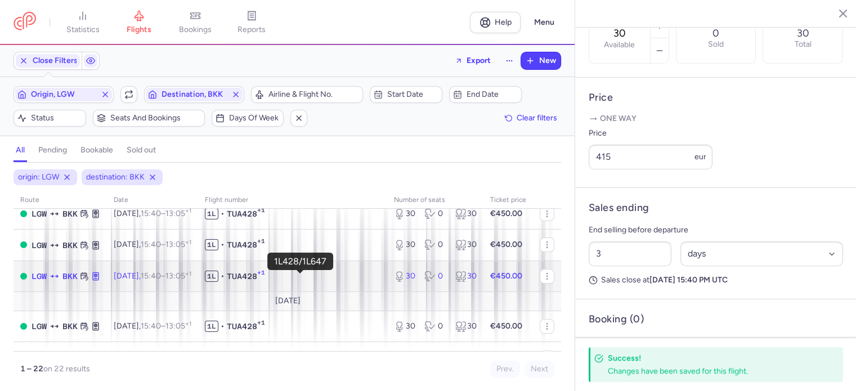
click at [365, 279] on span "1L • TUA428 +1" at bounding box center [293, 276] width 176 height 11
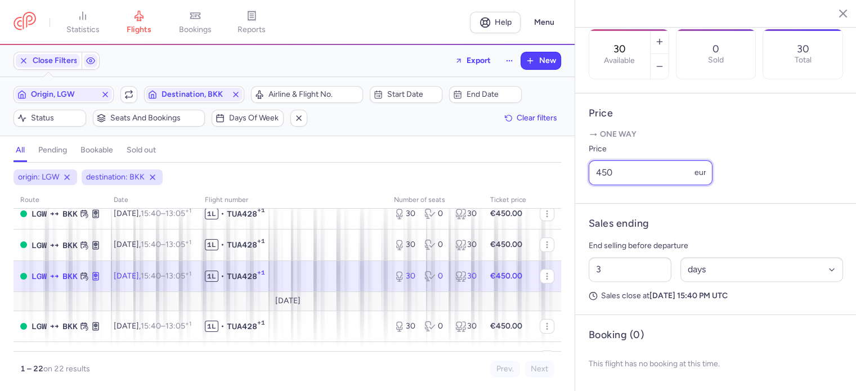
drag, startPoint x: 571, startPoint y: 182, endPoint x: 483, endPoint y: 177, distance: 87.4
click at [491, 176] on div "statistics flights bookings reports Help Menu Close Filters Export New Filters …" at bounding box center [428, 195] width 856 height 391
paste input "15"
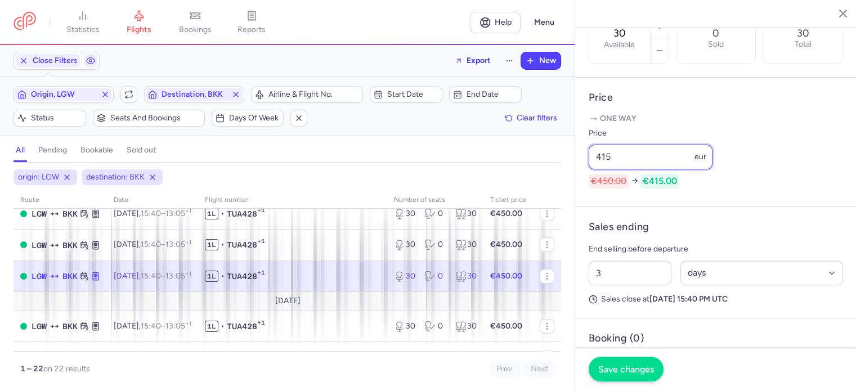
type input "415"
click at [640, 370] on span "Save changes" at bounding box center [626, 369] width 56 height 10
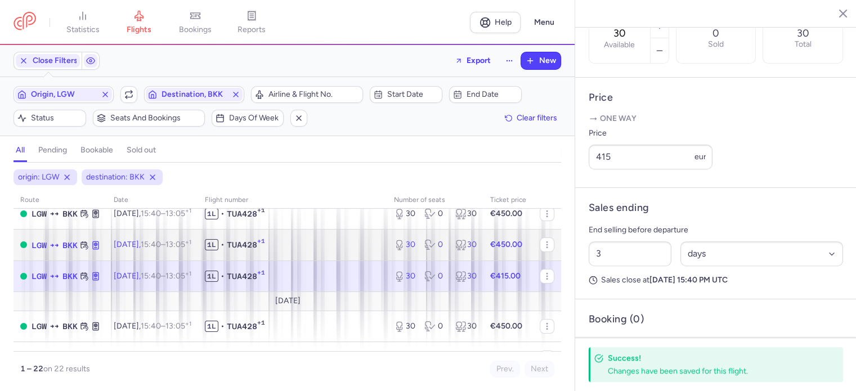
click at [343, 245] on span "1L • TUA428 +1" at bounding box center [293, 244] width 176 height 11
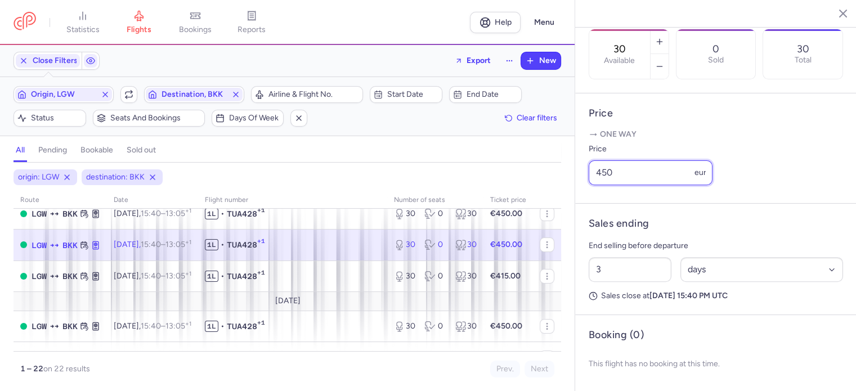
drag, startPoint x: 625, startPoint y: 179, endPoint x: 485, endPoint y: 191, distance: 140.7
click at [488, 188] on div "statistics flights bookings reports Help Menu Close Filters Export New Filters …" at bounding box center [428, 195] width 856 height 391
paste input "15"
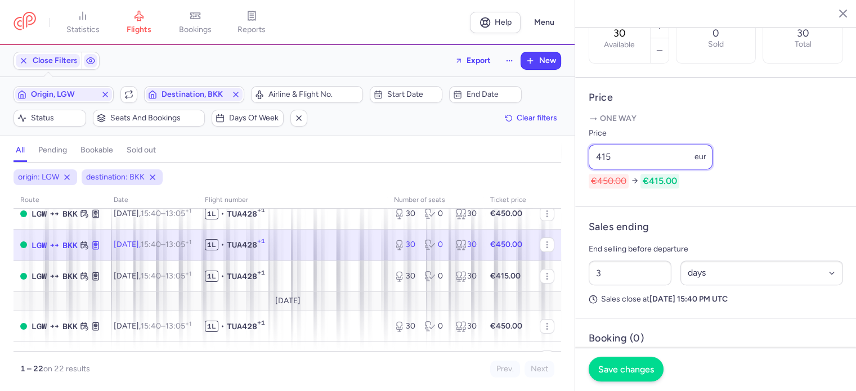
type input "415"
drag, startPoint x: 622, startPoint y: 366, endPoint x: 603, endPoint y: 358, distance: 20.5
click at [622, 366] on span "Save changes" at bounding box center [626, 369] width 56 height 10
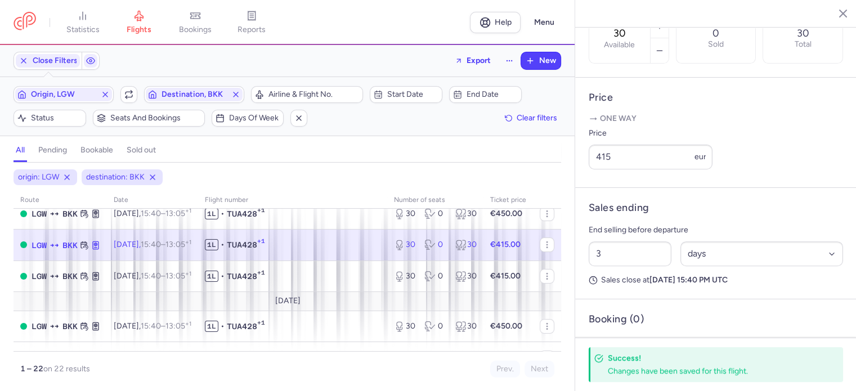
scroll to position [35, 0]
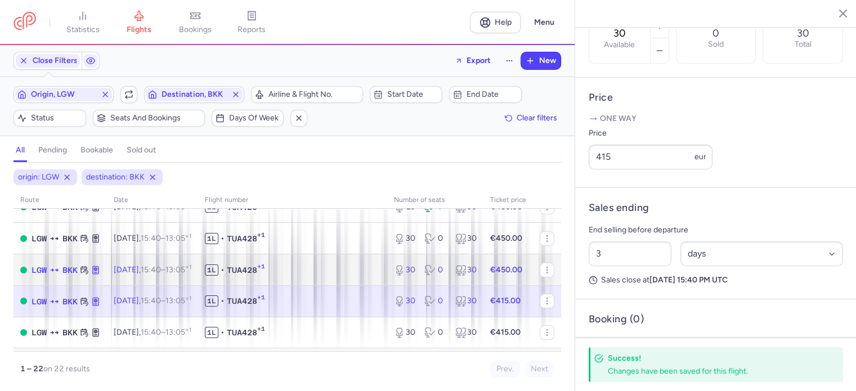
click at [349, 279] on td "1L • TUA428 +1" at bounding box center [292, 270] width 189 height 32
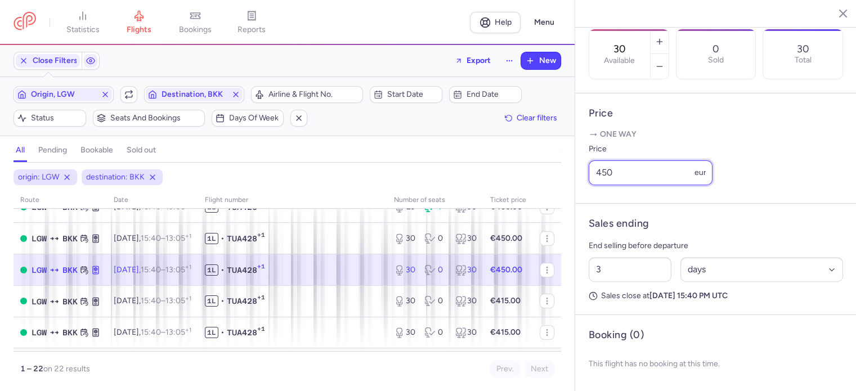
drag, startPoint x: 619, startPoint y: 170, endPoint x: 495, endPoint y: 170, distance: 123.8
click at [495, 170] on div "statistics flights bookings reports Help Menu Close Filters Export New Filters …" at bounding box center [428, 195] width 856 height 391
paste input "15"
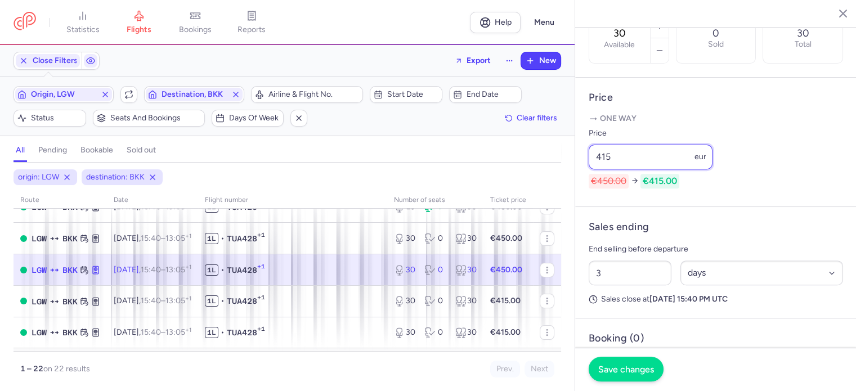
type input "415"
click at [631, 371] on span "Save changes" at bounding box center [626, 369] width 56 height 10
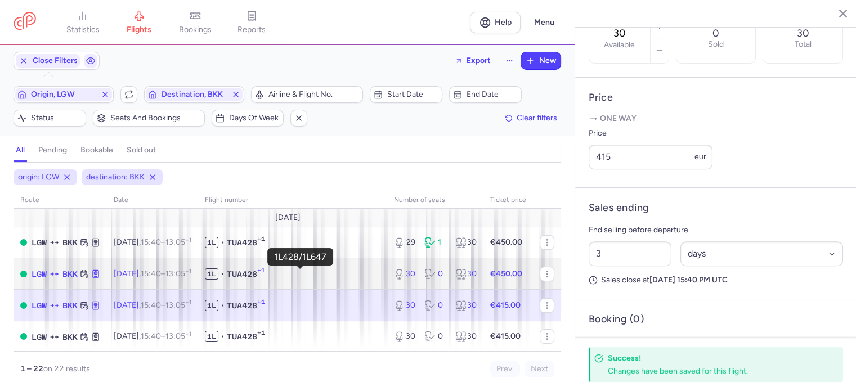
click at [361, 275] on span "1L • TUA428 +1" at bounding box center [293, 273] width 176 height 11
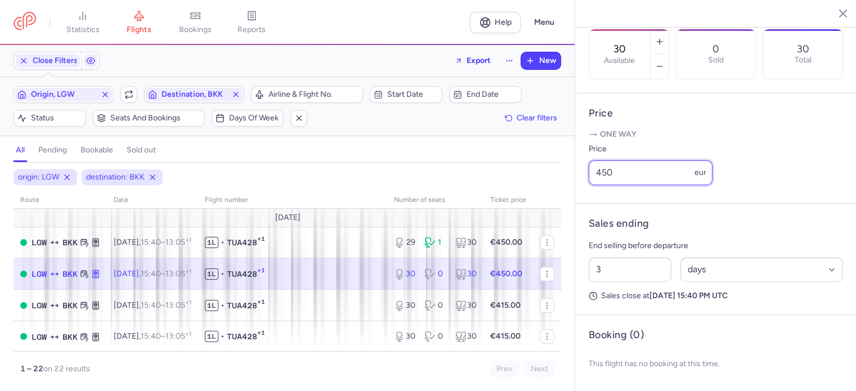
drag, startPoint x: 636, startPoint y: 178, endPoint x: 455, endPoint y: 164, distance: 181.7
click at [456, 163] on div "statistics flights bookings reports Help Menu Close Filters Export New Filters …" at bounding box center [428, 195] width 856 height 391
paste input "15"
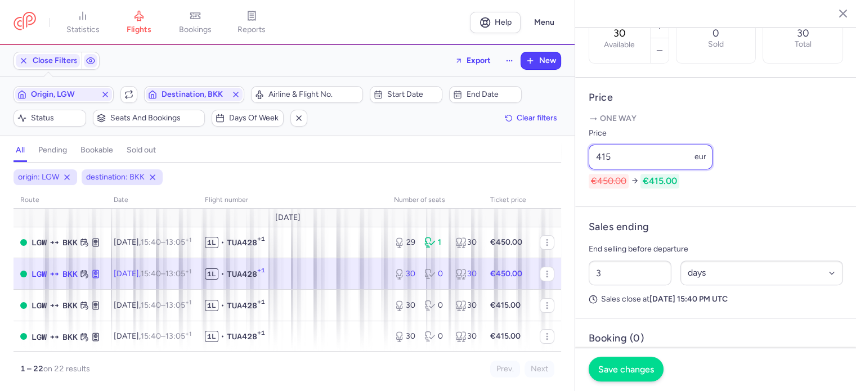
type input "415"
click at [619, 362] on button "Save changes" at bounding box center [626, 369] width 75 height 25
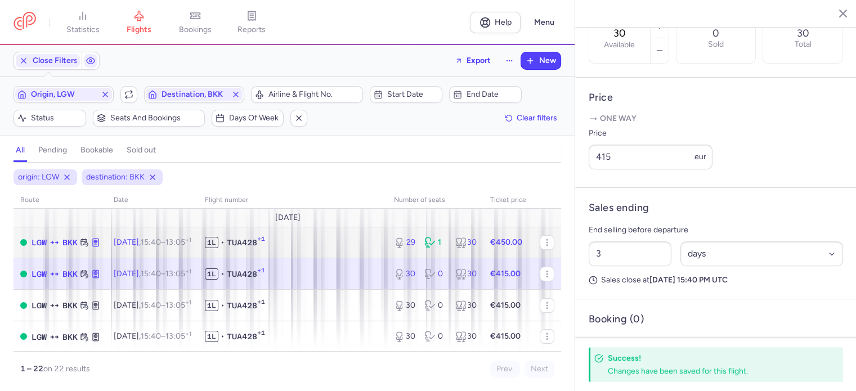
click at [496, 241] on strong "€450.00" at bounding box center [506, 242] width 32 height 10
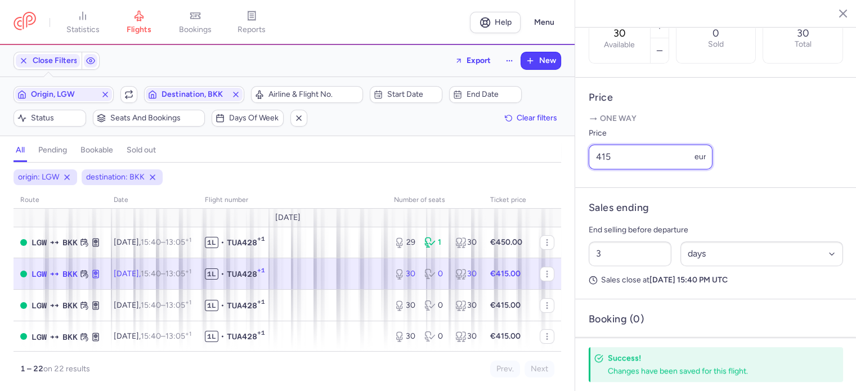
drag, startPoint x: 616, startPoint y: 175, endPoint x: 490, endPoint y: 169, distance: 126.2
click at [491, 169] on div "statistics flights bookings reports Help Menu Close Filters Export New Filters …" at bounding box center [428, 195] width 856 height 391
drag, startPoint x: 615, startPoint y: 175, endPoint x: 522, endPoint y: 172, distance: 92.9
click at [527, 173] on div "statistics flights bookings reports Help Menu Close Filters Export New Filters …" at bounding box center [428, 195] width 856 height 391
click at [343, 275] on span "1L • TUA428 +1" at bounding box center [293, 273] width 176 height 11
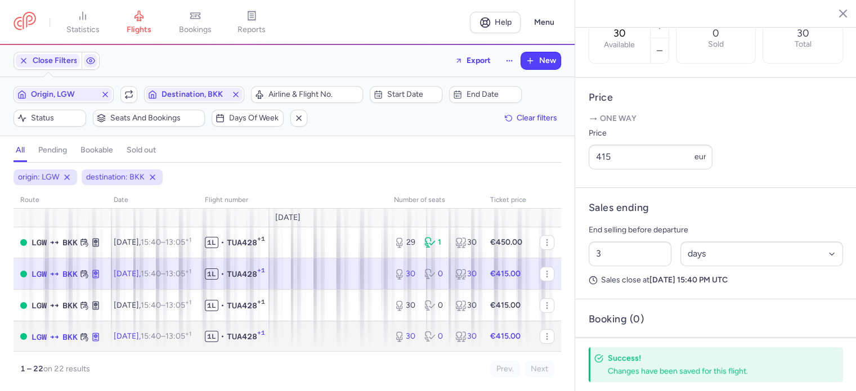
click at [330, 327] on td "1L • TUA428 +1" at bounding box center [292, 337] width 189 height 32
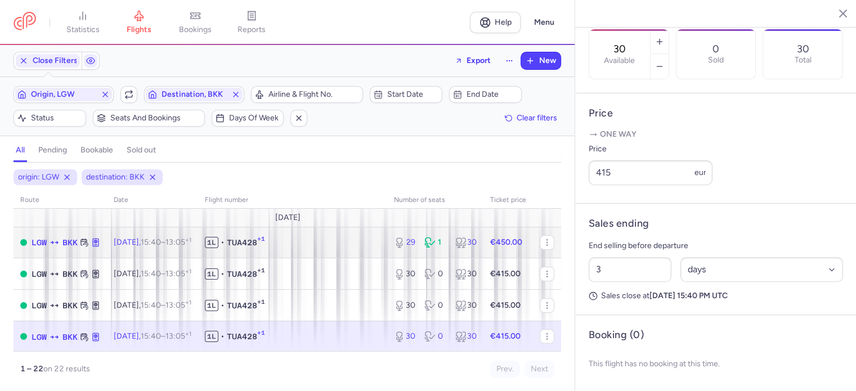
click at [347, 252] on td "1L • TUA428 +1" at bounding box center [292, 243] width 189 height 32
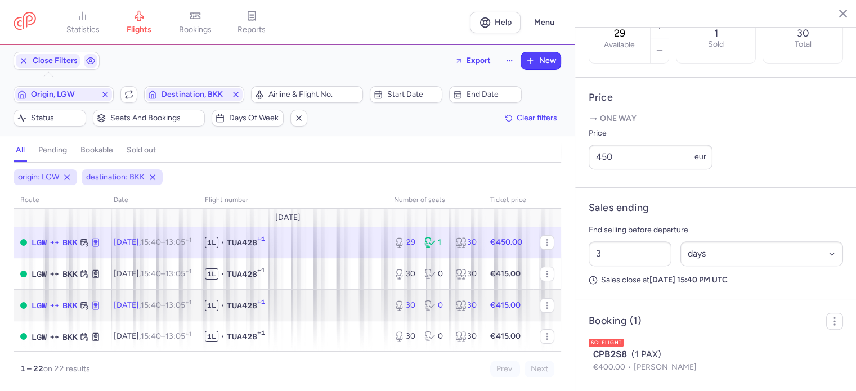
click at [334, 308] on span "1L • TUA428 +1" at bounding box center [293, 305] width 176 height 11
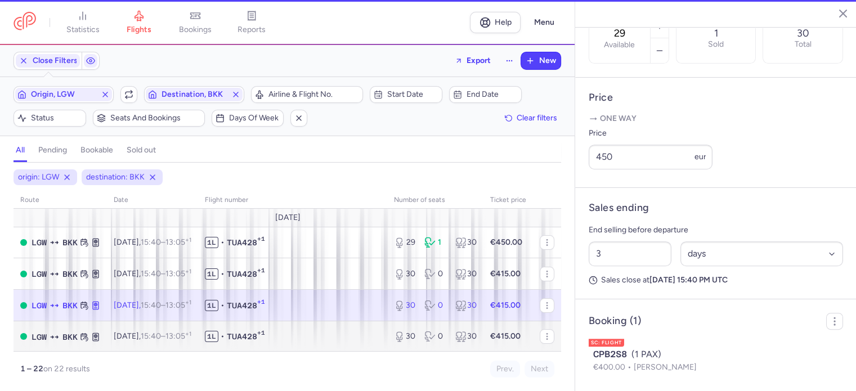
type input "30"
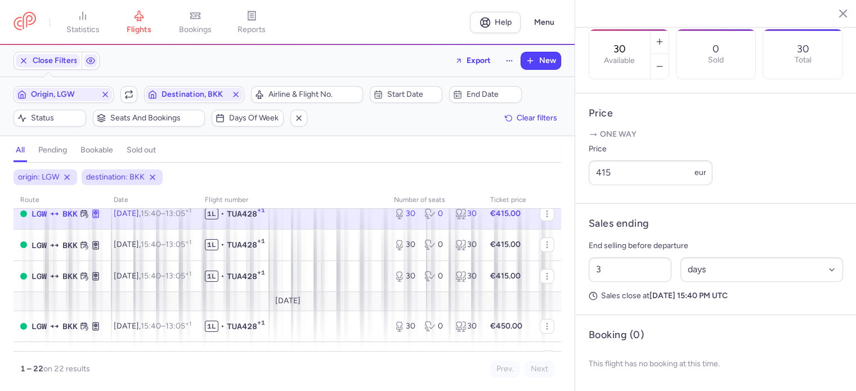
scroll to position [113, 0]
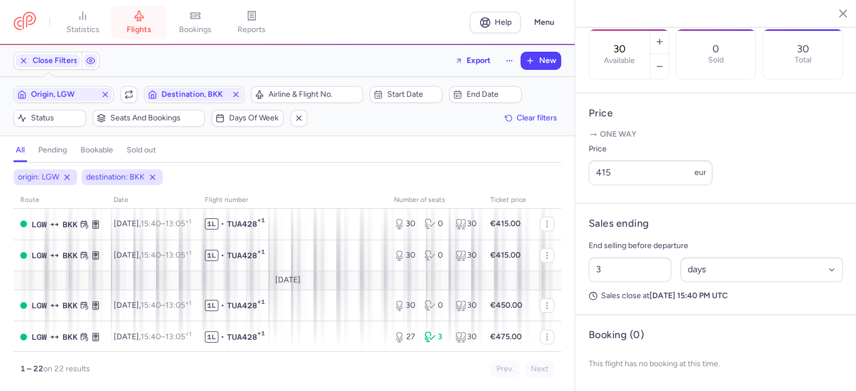
click at [146, 25] on span "flights" at bounding box center [139, 30] width 25 height 10
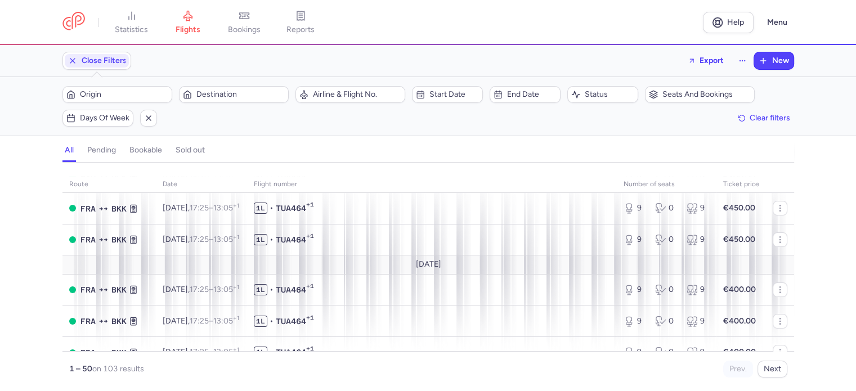
click at [20, 60] on section "Close Filters Export New" at bounding box center [428, 61] width 856 height 32
click at [69, 60] on icon "button" at bounding box center [72, 60] width 9 height 9
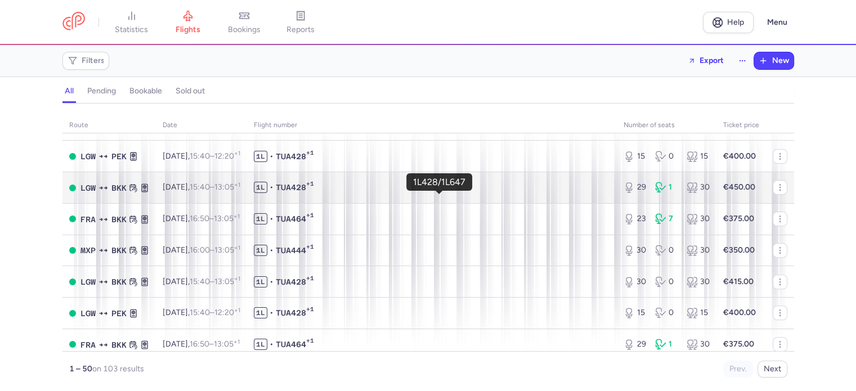
scroll to position [450, 0]
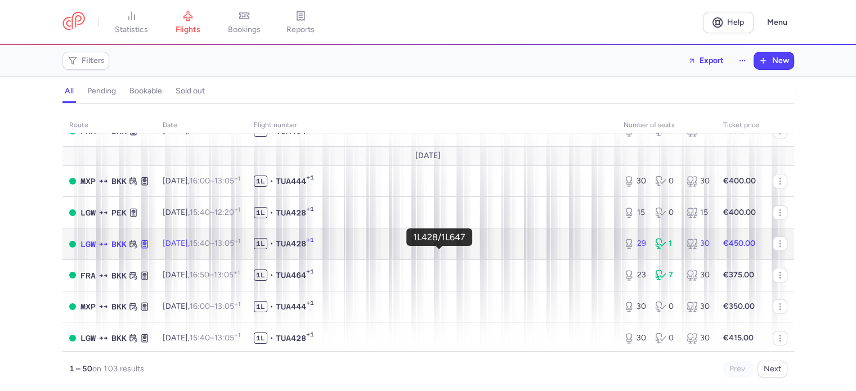
click at [383, 249] on span "1L • TUA428 +1" at bounding box center [432, 243] width 356 height 11
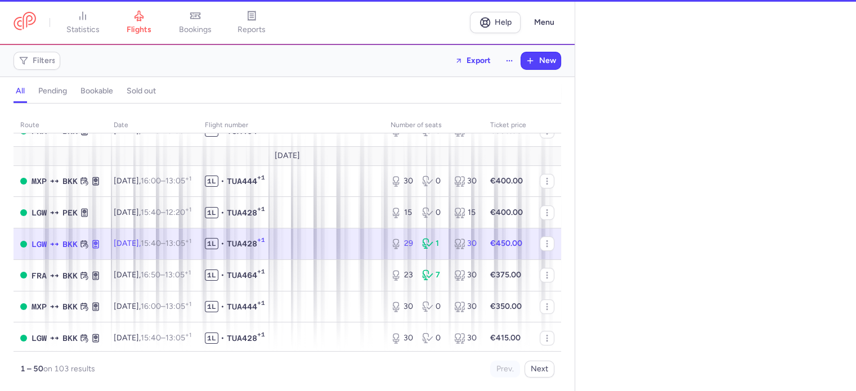
select select "days"
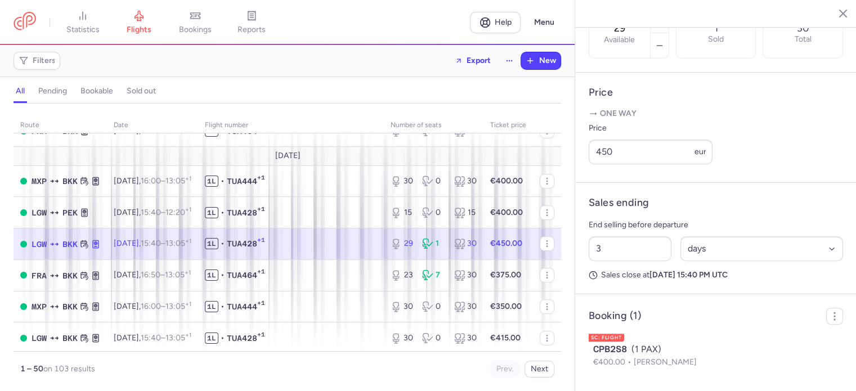
scroll to position [113, 0]
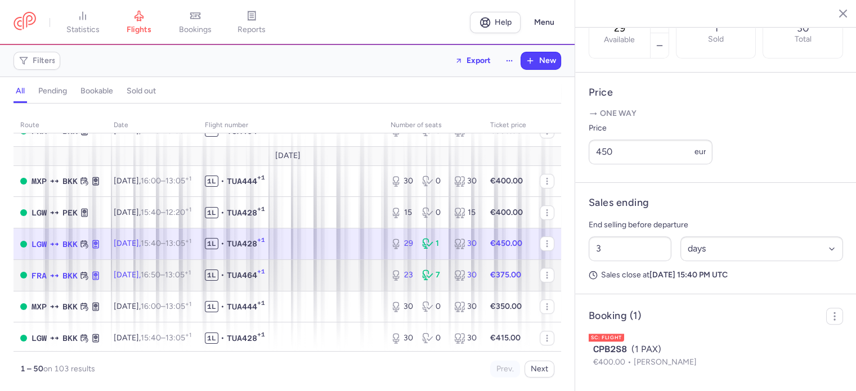
click at [193, 291] on td "Sat, 1 Nov, 16:50 – 13:05 +1" at bounding box center [152, 275] width 91 height 32
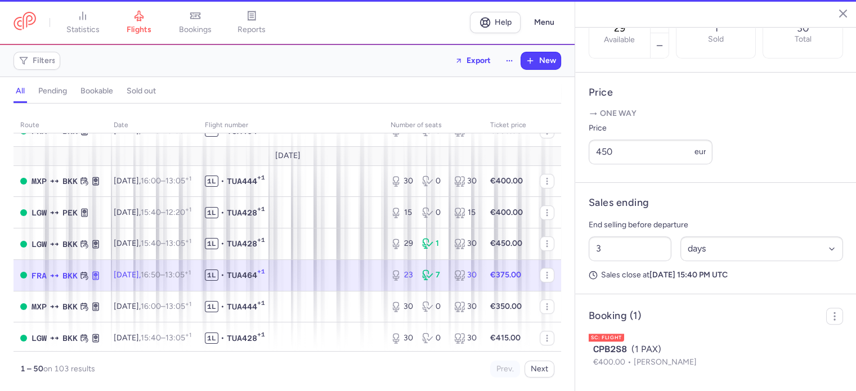
type input "23"
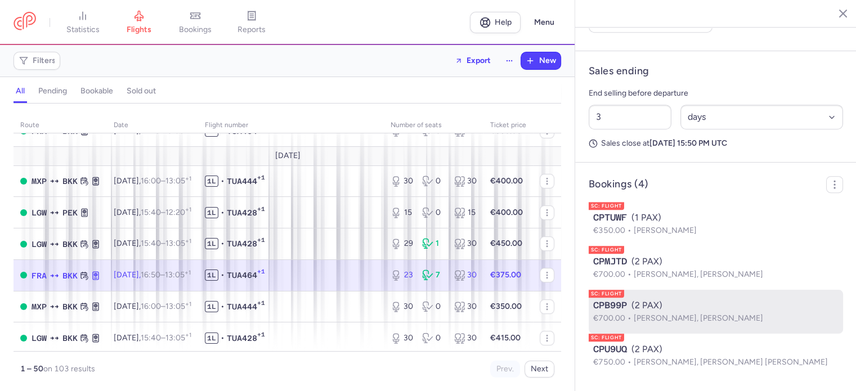
scroll to position [56, 0]
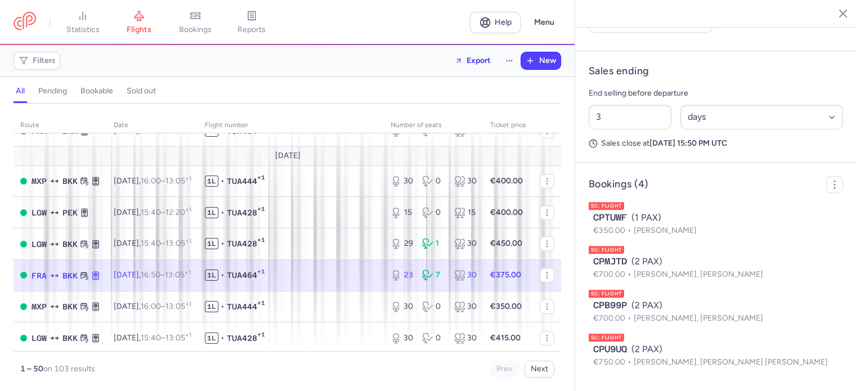
click at [335, 291] on td "1L • TUA464 +1" at bounding box center [291, 275] width 186 height 32
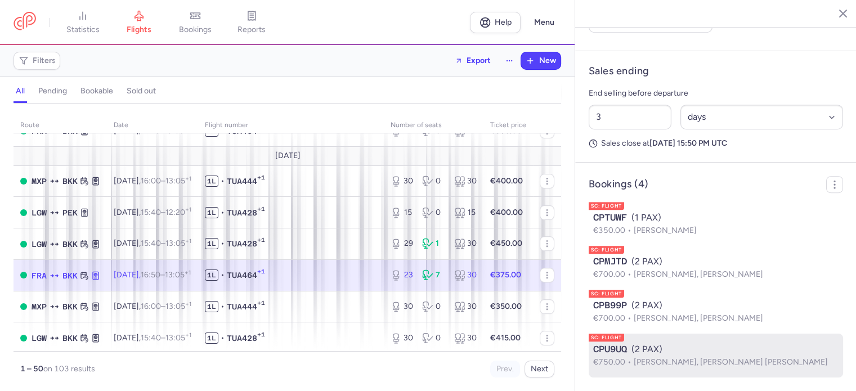
scroll to position [674, 0]
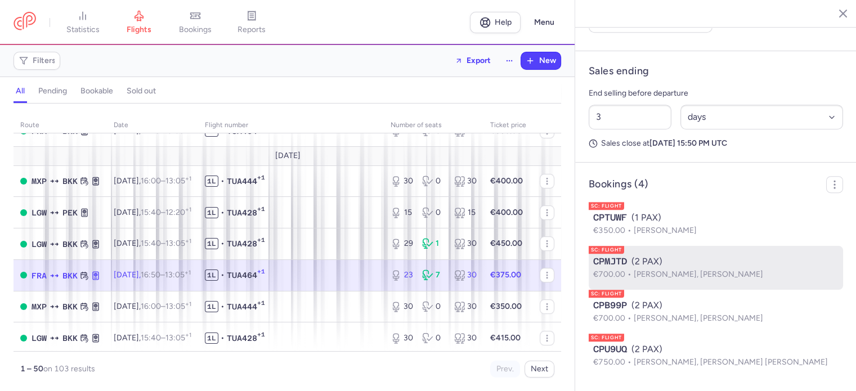
click at [613, 260] on span "CPMJTD" at bounding box center [610, 262] width 34 height 14
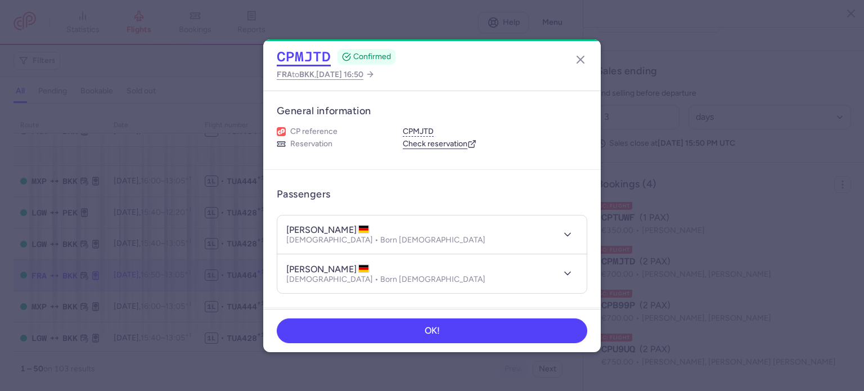
click at [307, 57] on button "CPMJTD" at bounding box center [304, 56] width 54 height 17
click at [581, 55] on icon "button" at bounding box center [581, 60] width 14 height 14
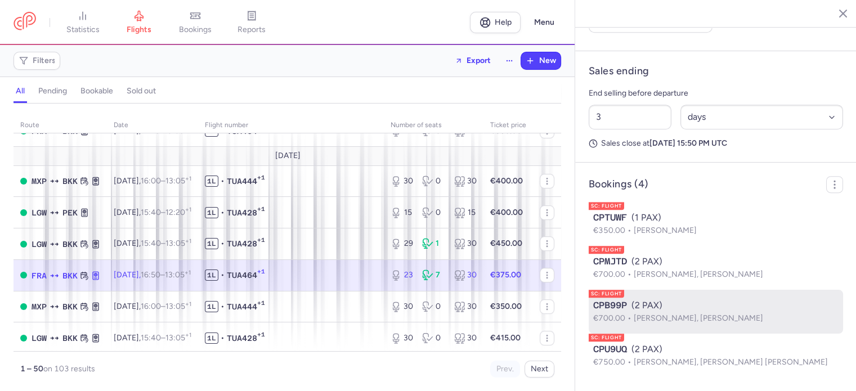
click at [626, 307] on span "CPB99P" at bounding box center [610, 306] width 34 height 14
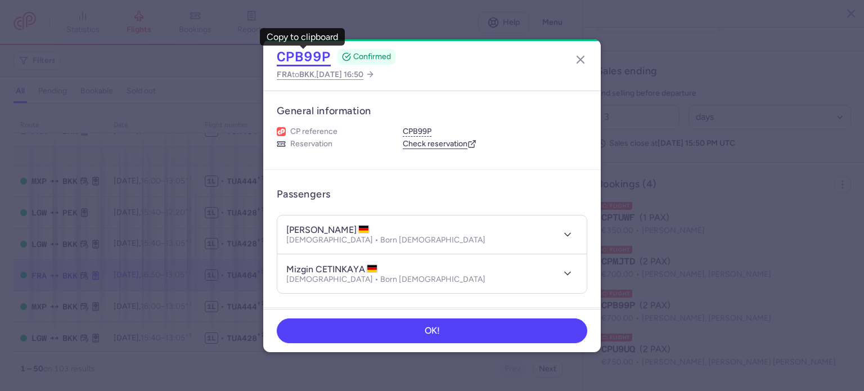
click at [306, 62] on button "CPB99P" at bounding box center [304, 56] width 54 height 17
click at [580, 58] on line "button" at bounding box center [580, 59] width 7 height 7
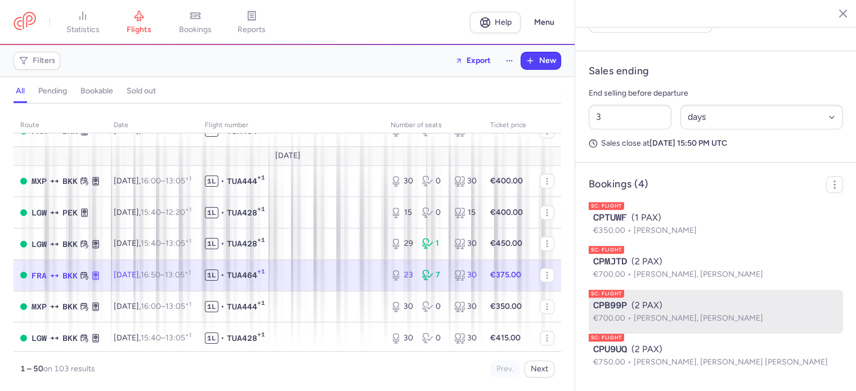
scroll to position [794, 0]
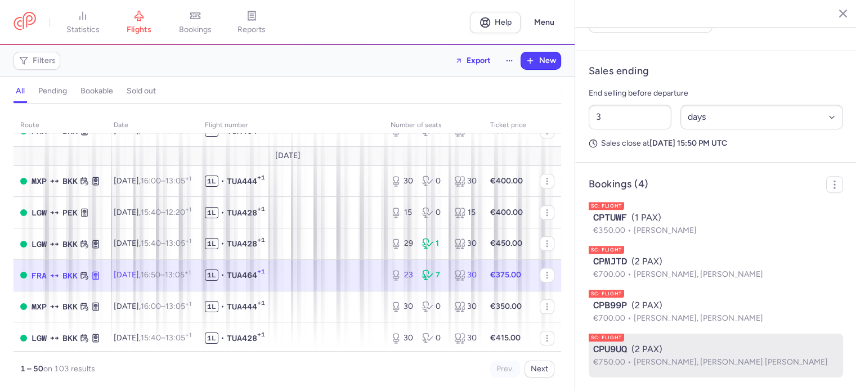
click at [689, 354] on div "CPU9UQ (2 PAX)" at bounding box center [715, 350] width 245 height 14
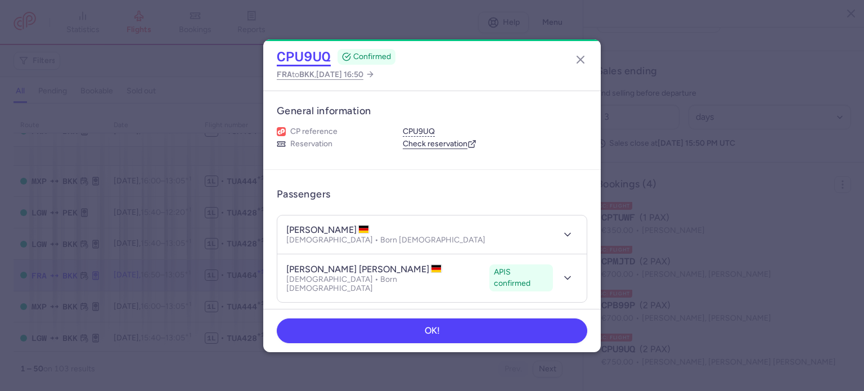
click at [319, 52] on button "CPU9UQ" at bounding box center [304, 56] width 54 height 17
click at [582, 60] on icon "button" at bounding box center [581, 60] width 14 height 14
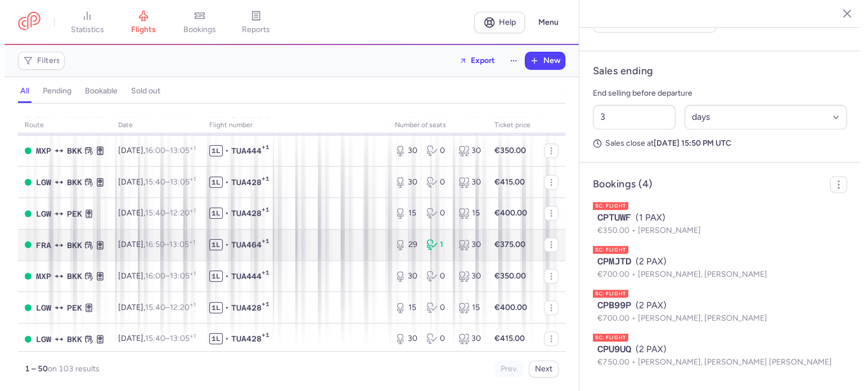
scroll to position [619, 0]
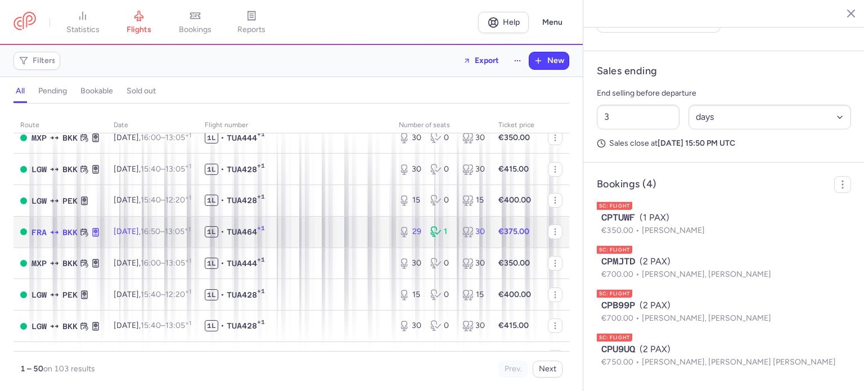
click at [302, 248] on td "1L • TUA464 +1" at bounding box center [295, 232] width 194 height 32
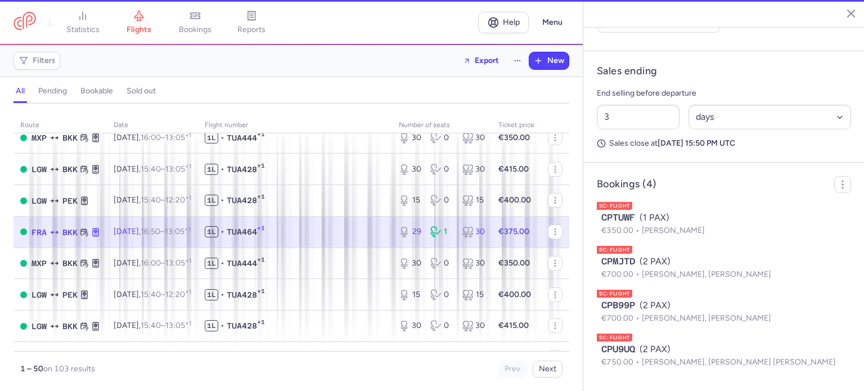
type input "29"
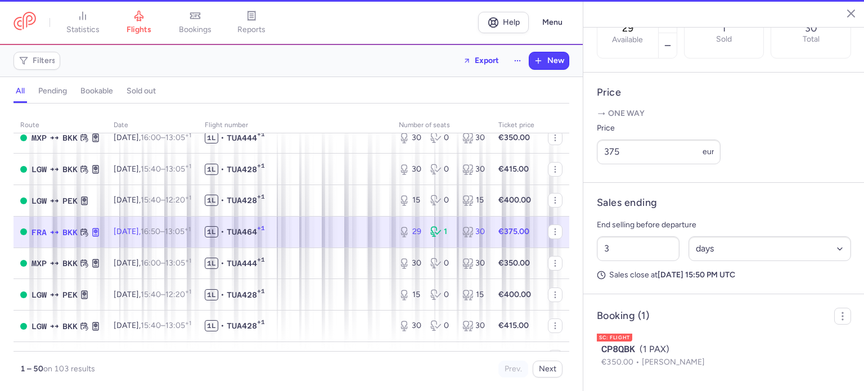
scroll to position [414, 0]
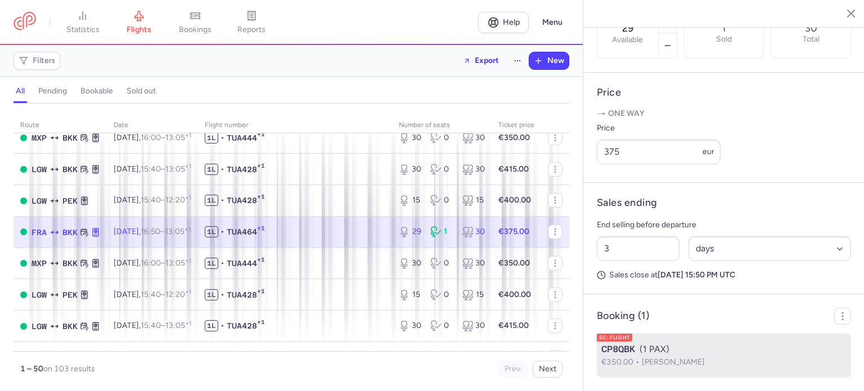
click at [633, 346] on span "CP8QBK" at bounding box center [619, 350] width 34 height 14
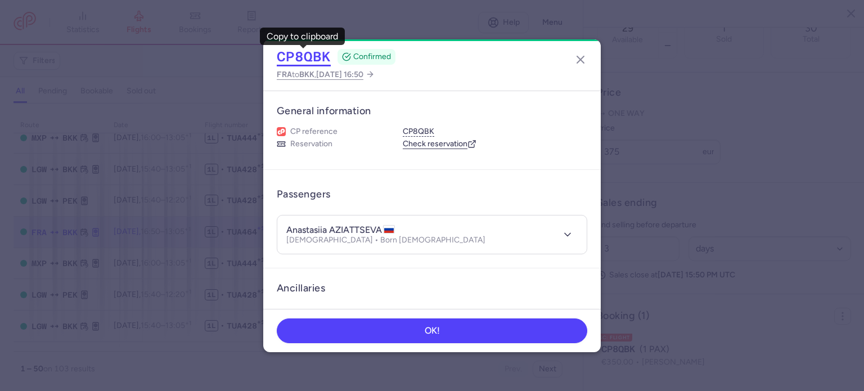
click at [308, 56] on button "CP8QBK" at bounding box center [304, 56] width 54 height 17
click at [581, 61] on icon "button" at bounding box center [581, 60] width 14 height 14
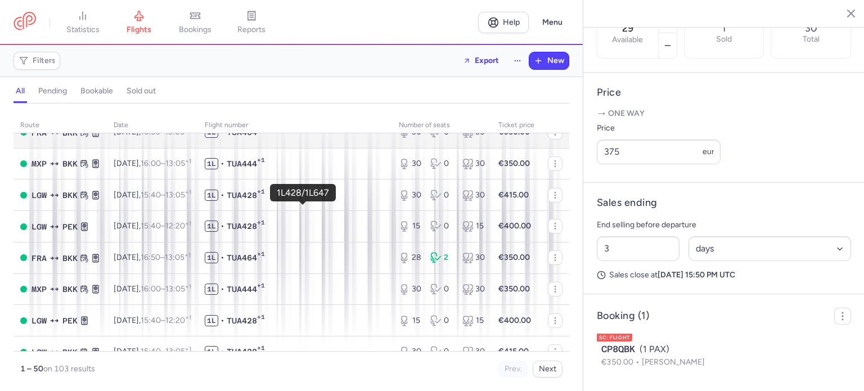
scroll to position [900, 0]
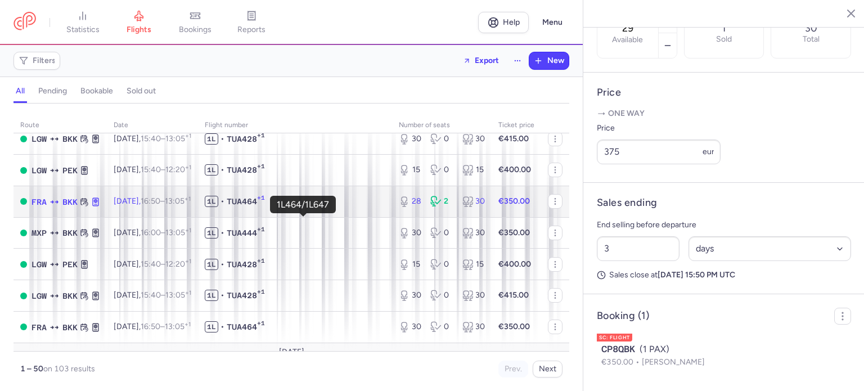
click at [331, 207] on span "1L • TUA464 +1" at bounding box center [295, 201] width 181 height 11
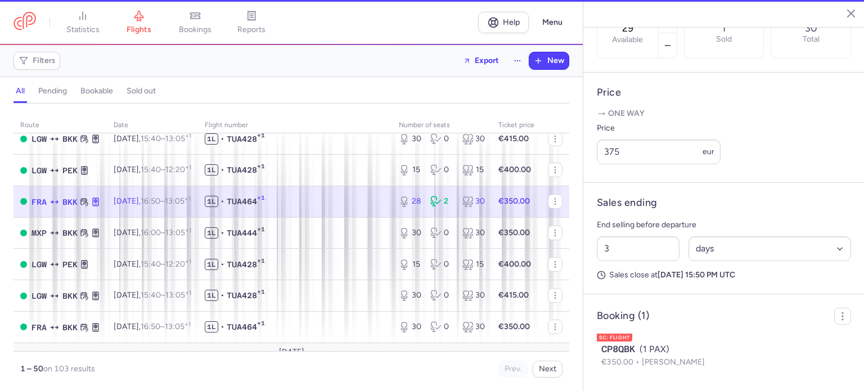
type input "28"
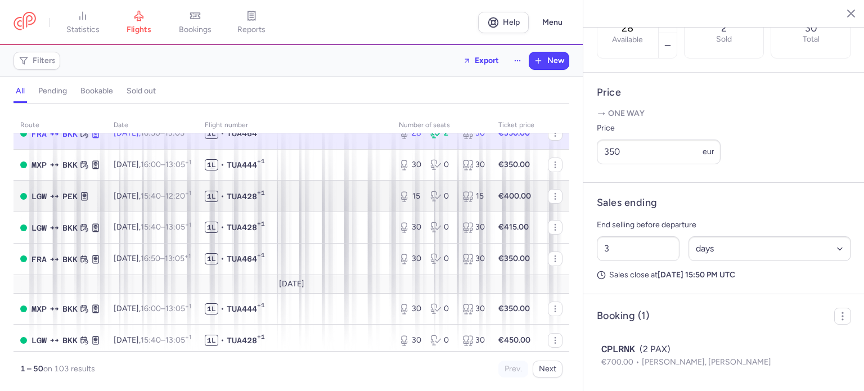
scroll to position [957, 0]
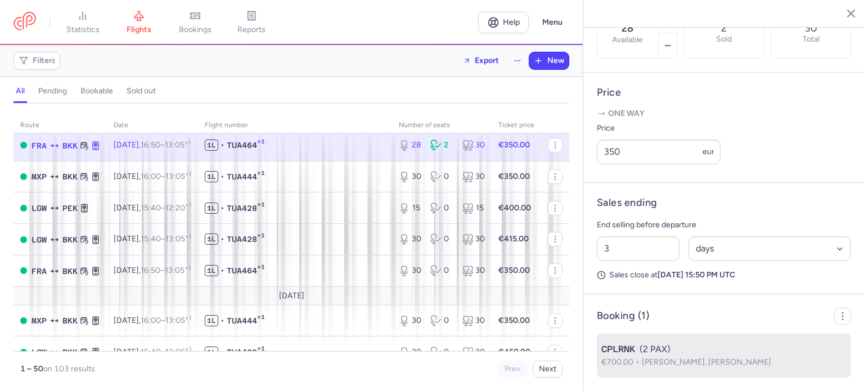
click at [680, 367] on span "Fynn KAISER, Benjamin BRANDT" at bounding box center [706, 362] width 129 height 10
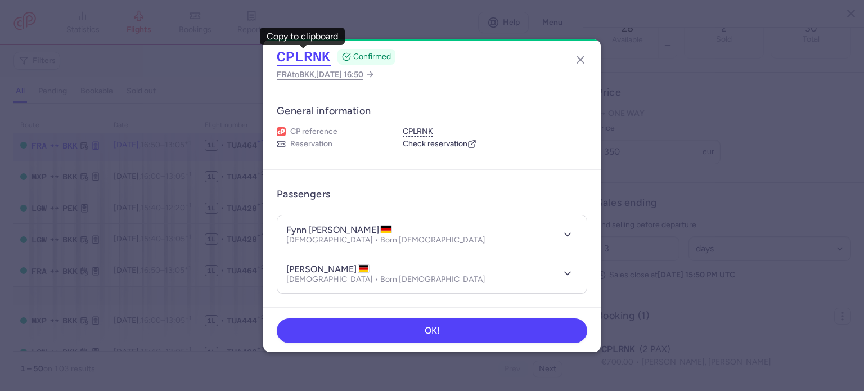
click at [314, 51] on button "CPLRNK" at bounding box center [304, 56] width 54 height 17
click at [318, 231] on h4 "fynn KAISER" at bounding box center [339, 230] width 106 height 11
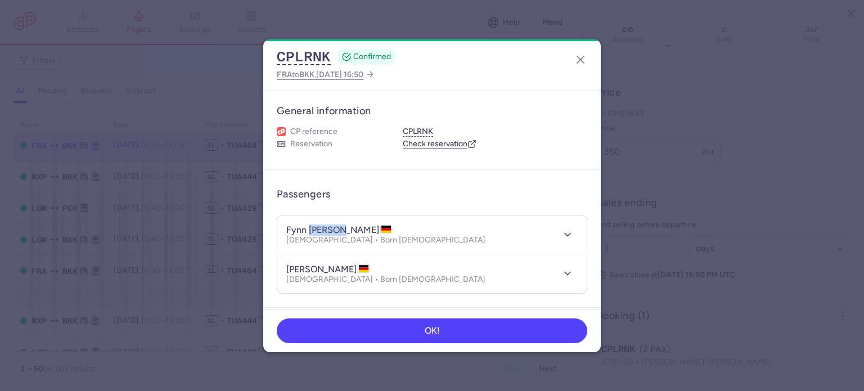
click at [318, 231] on h4 "fynn KAISER" at bounding box center [339, 230] width 106 height 11
copy h4 "KAISER"
click at [294, 225] on h4 "fynn KAISER" at bounding box center [339, 230] width 106 height 11
copy h4 "fynn"
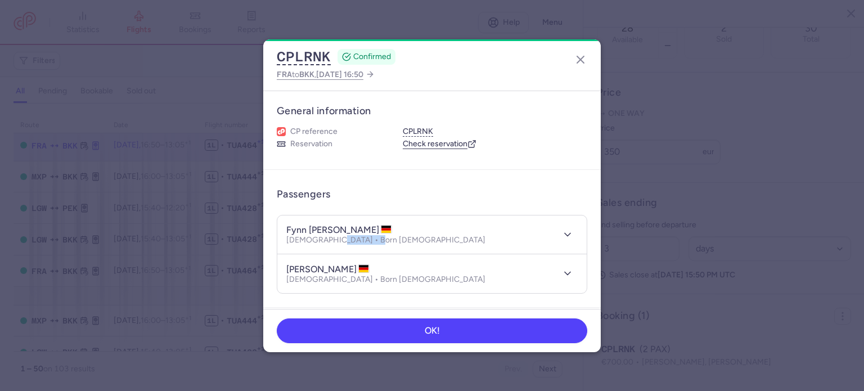
drag, startPoint x: 372, startPoint y: 241, endPoint x: 329, endPoint y: 241, distance: 42.8
click at [329, 241] on div "fynn KAISER Male • Born 12/05/2005" at bounding box center [419, 235] width 267 height 21
copy p "12/05/2005"
click at [347, 266] on h4 "benjamin BRANDT" at bounding box center [327, 269] width 83 height 11
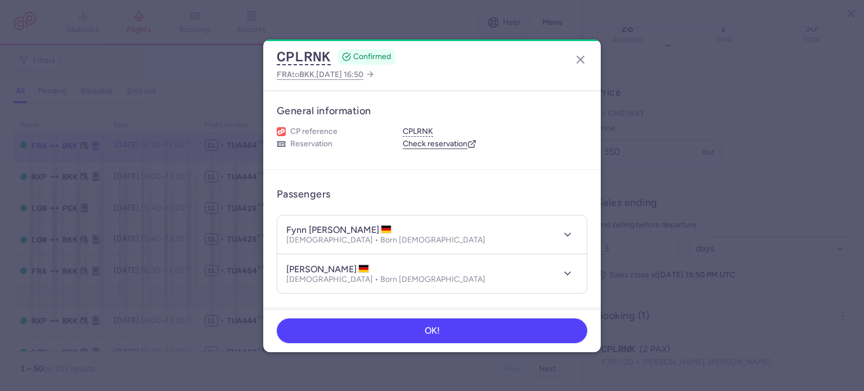
copy h4 "BRANDT"
click at [303, 264] on h4 "benjamin BRANDT" at bounding box center [327, 269] width 83 height 11
copy h4 "benjamin"
drag, startPoint x: 391, startPoint y: 281, endPoint x: 330, endPoint y: 282, distance: 61.4
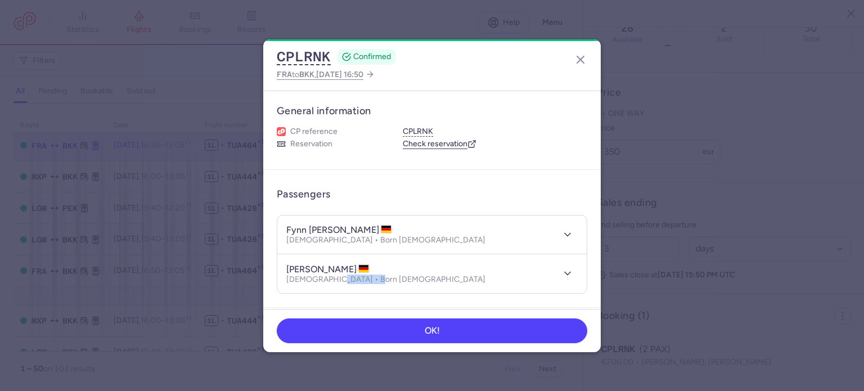
click at [330, 282] on header "benjamin BRANDT Male • Born 01/06/2006" at bounding box center [431, 273] width 309 height 39
copy p "01/06/2006"
click at [581, 61] on icon "button" at bounding box center [581, 60] width 14 height 14
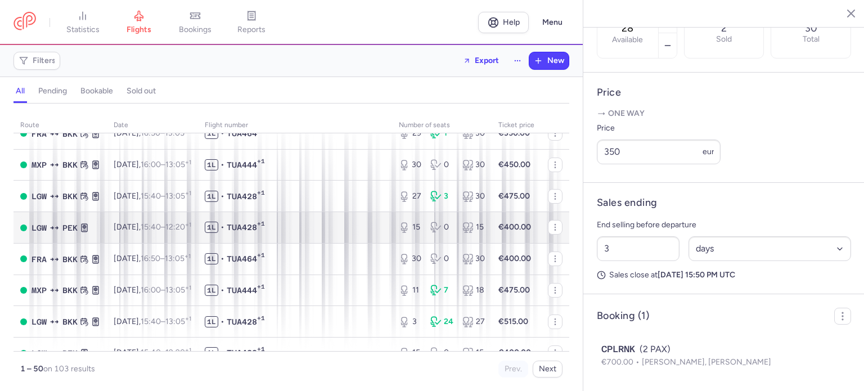
scroll to position [1294, 0]
